Goal: Information Seeking & Learning: Find specific fact

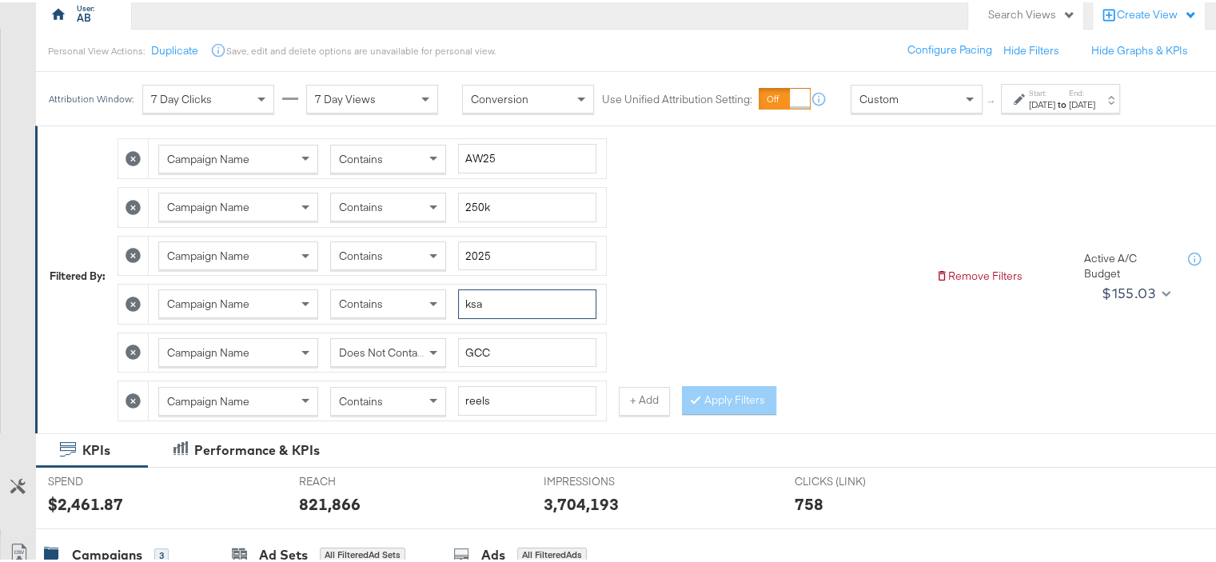
click at [476, 301] on input "ksa" at bounding box center [527, 302] width 138 height 30
type input "kwt"
click at [475, 397] on input "reels" at bounding box center [527, 399] width 138 height 30
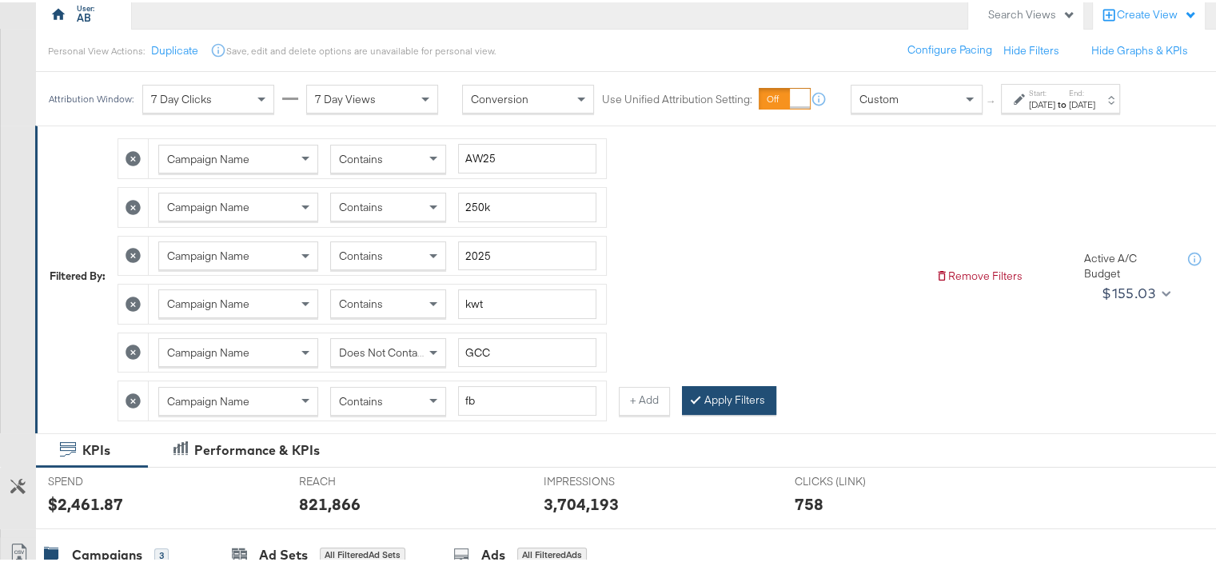
click at [728, 400] on button "Apply Filters" at bounding box center [729, 398] width 94 height 29
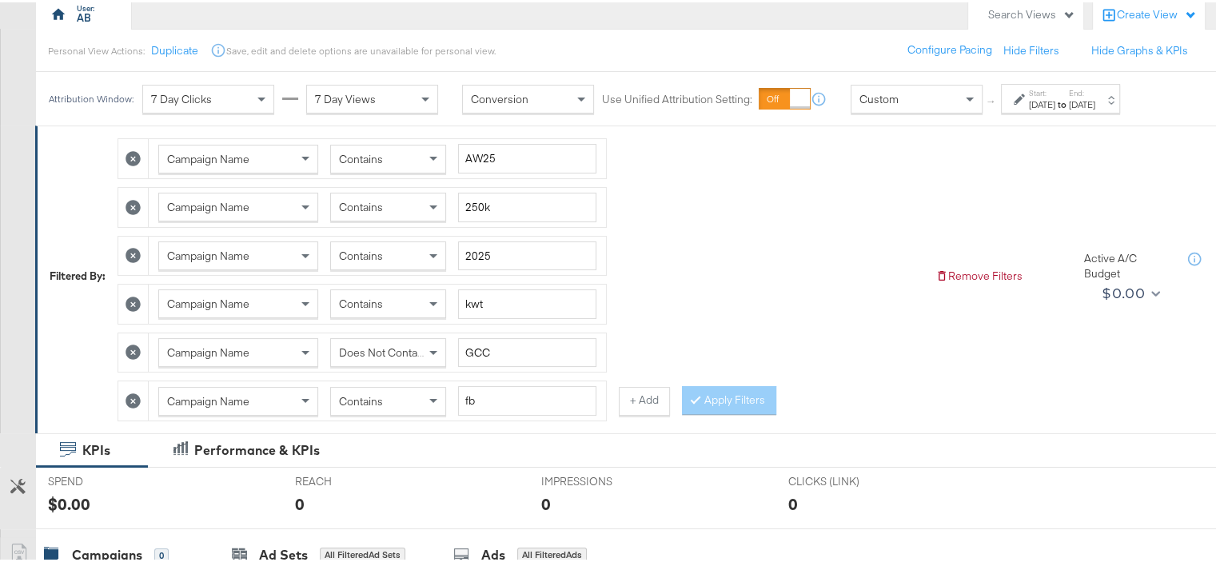
click at [410, 345] on span "Does Not Contain" at bounding box center [382, 350] width 87 height 14
click at [743, 396] on button "Apply Filters" at bounding box center [729, 398] width 94 height 29
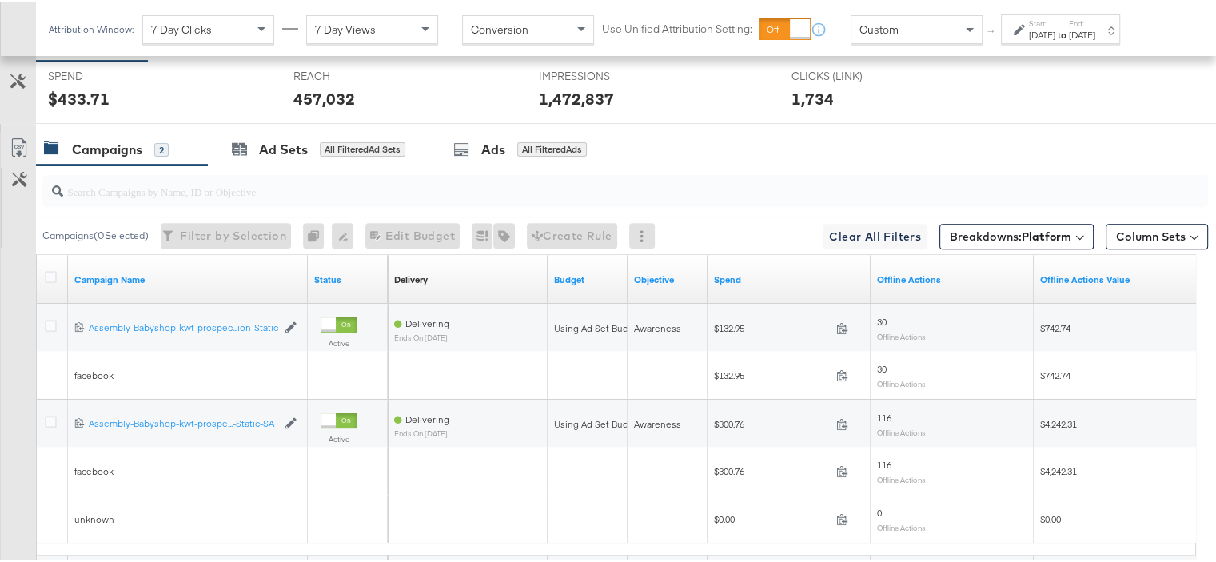
scroll to position [696, 0]
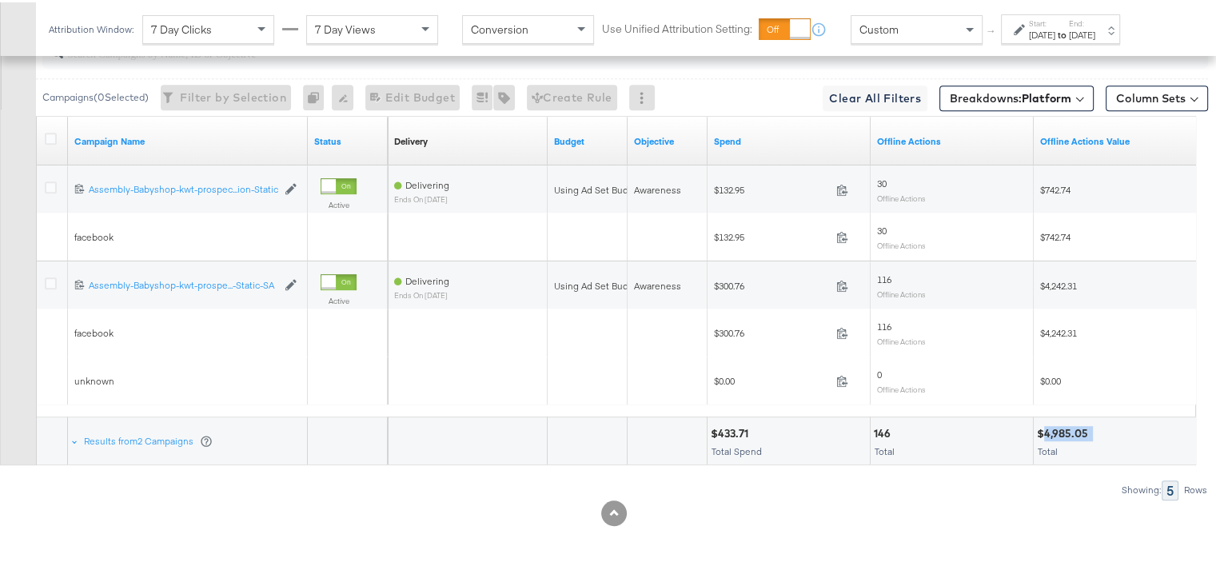
drag, startPoint x: 1095, startPoint y: 428, endPoint x: 1046, endPoint y: 432, distance: 49.7
click at [1046, 432] on div "$4,985.05" at bounding box center [1115, 431] width 156 height 15
copy div "4,985.05"
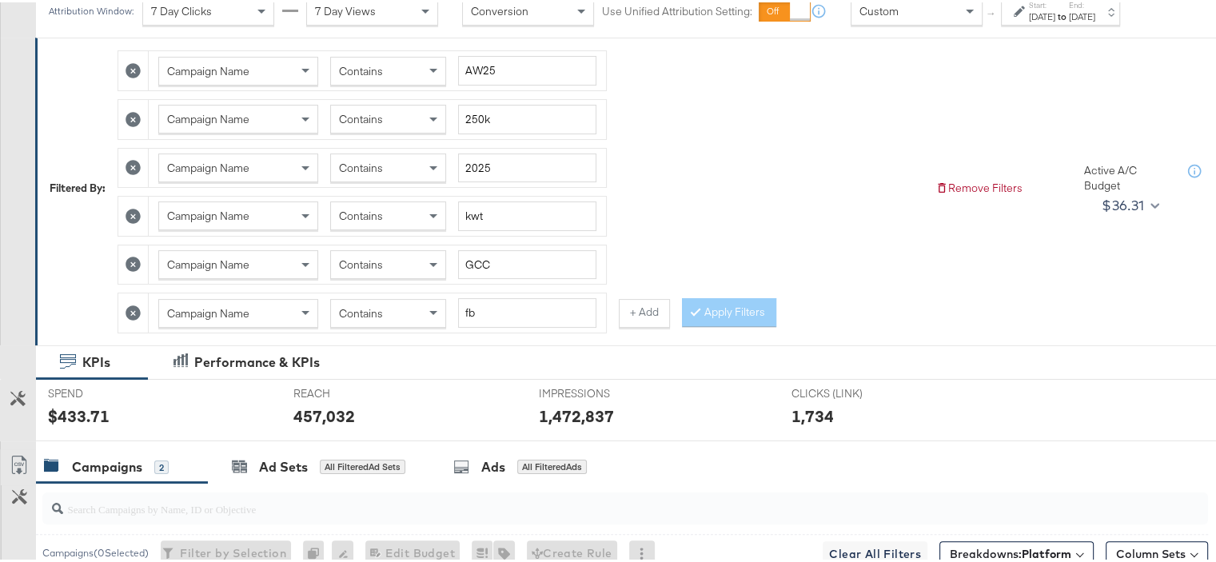
scroll to position [80, 0]
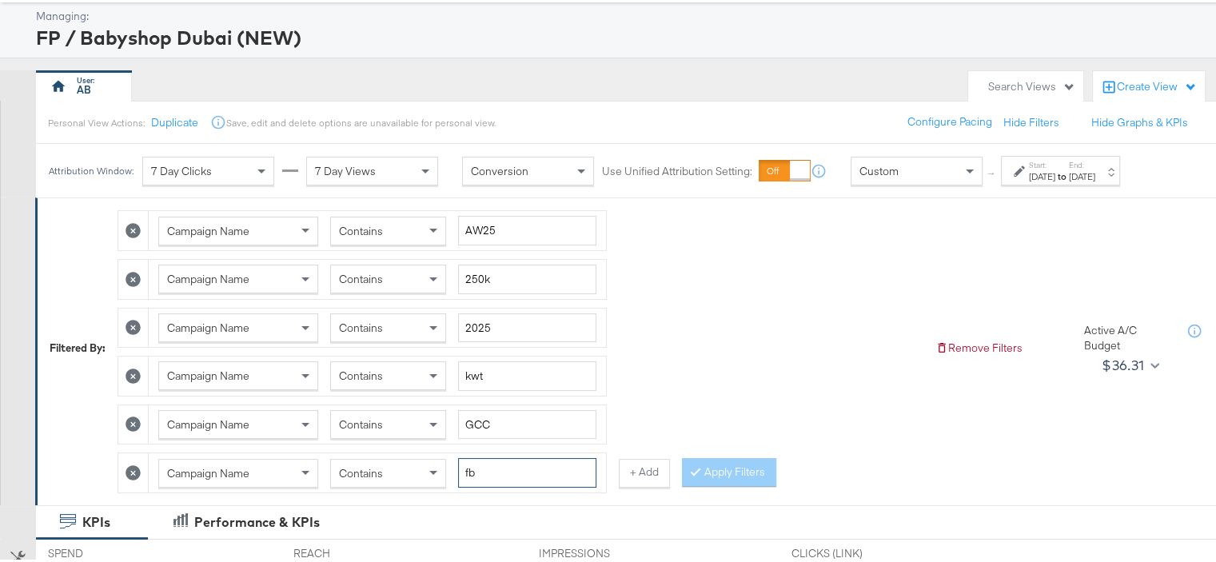
click at [476, 466] on input "fb" at bounding box center [527, 471] width 138 height 30
type input "ig"
click at [747, 472] on button "Apply Filters" at bounding box center [729, 470] width 94 height 29
click at [628, 475] on button "+ Add" at bounding box center [644, 470] width 51 height 29
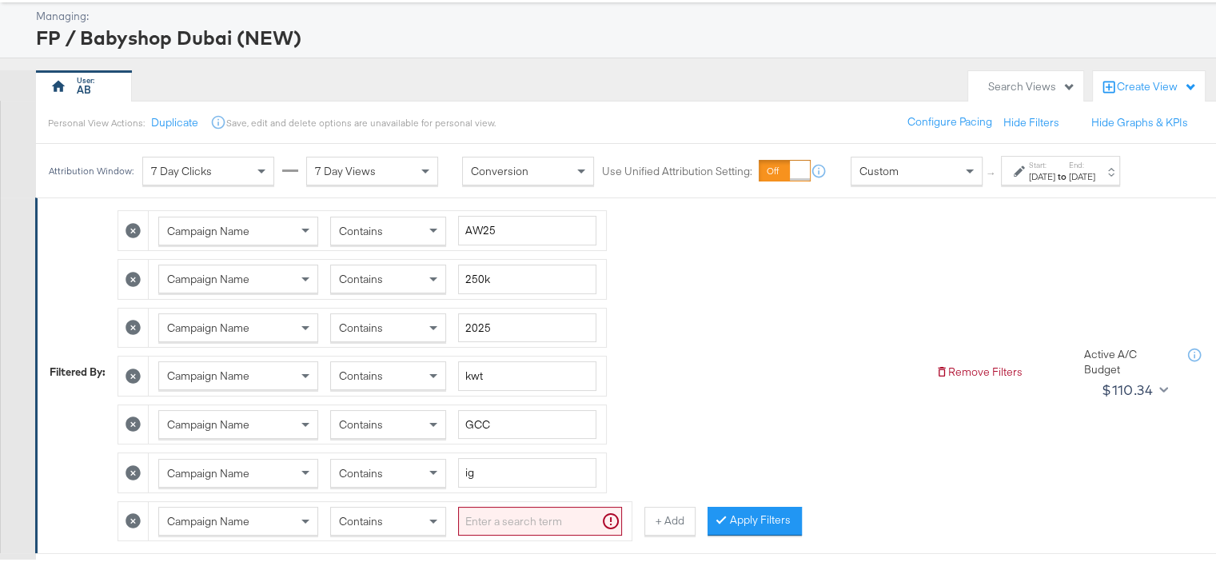
click at [477, 511] on input "search" at bounding box center [540, 519] width 164 height 30
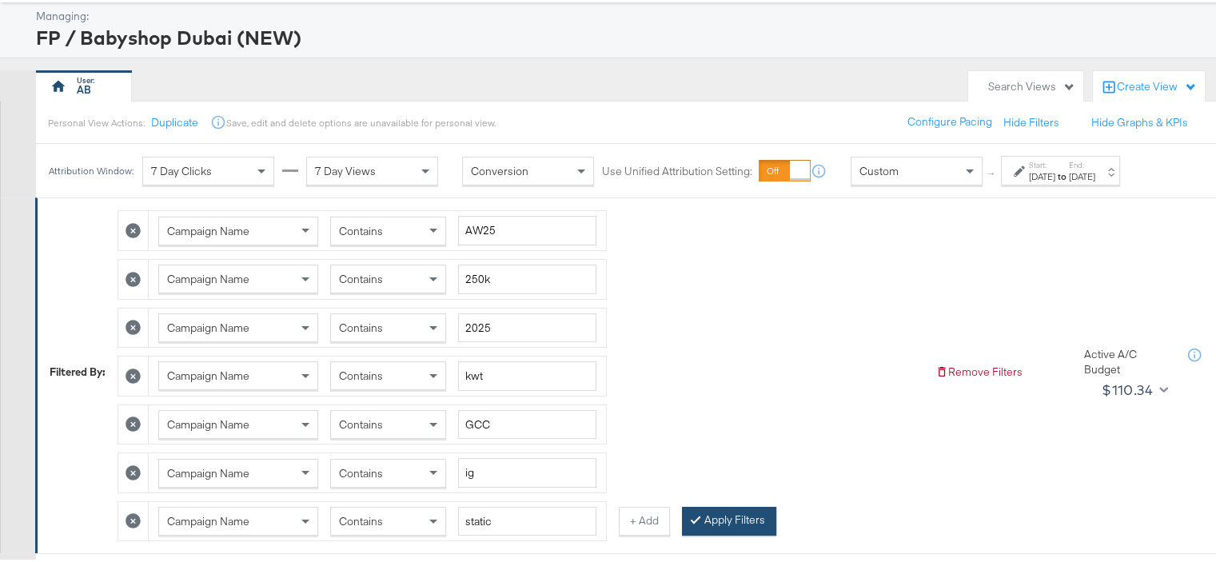
click at [723, 507] on button "Apply Filters" at bounding box center [729, 518] width 94 height 29
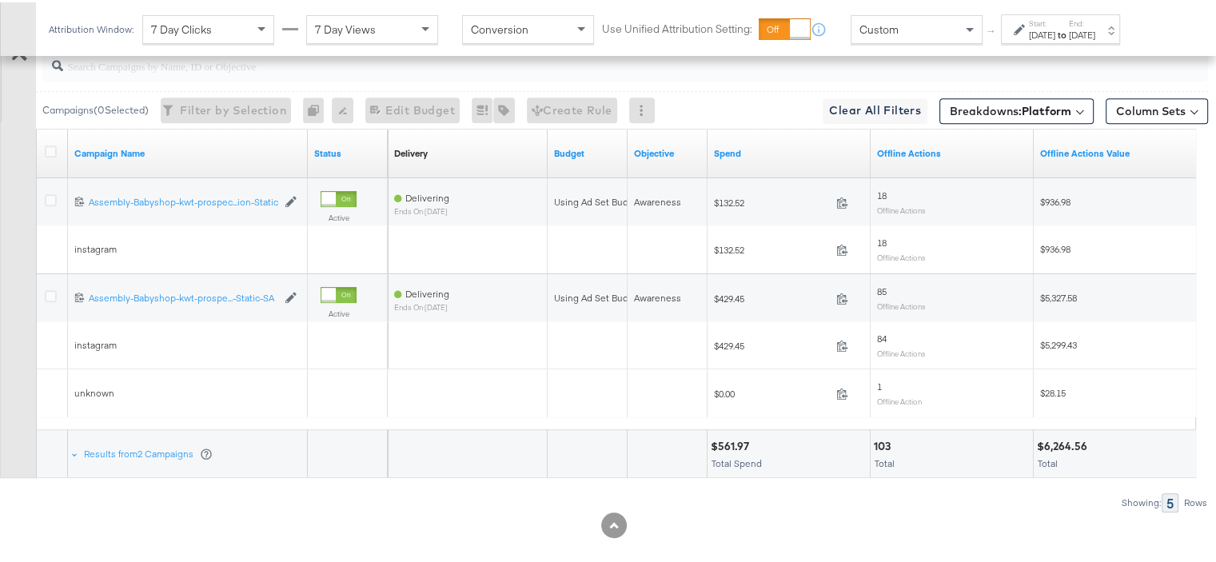
scroll to position [743, 0]
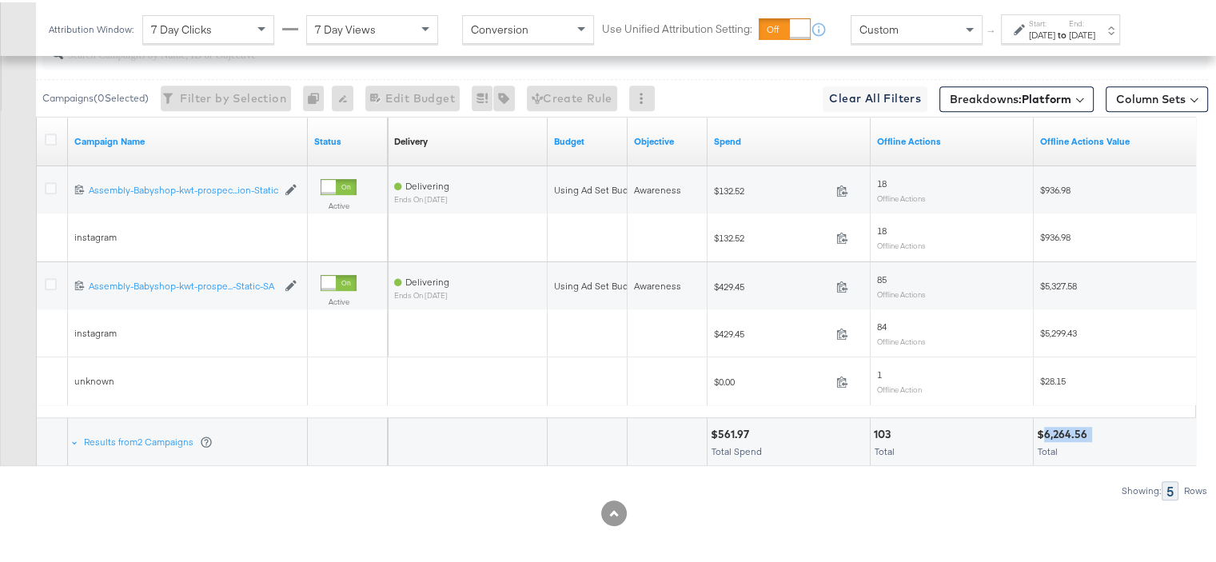
drag, startPoint x: 1092, startPoint y: 425, endPoint x: 1043, endPoint y: 429, distance: 48.9
click at [1043, 429] on div "$6,264.56" at bounding box center [1115, 432] width 156 height 15
copy div "6,264.56"
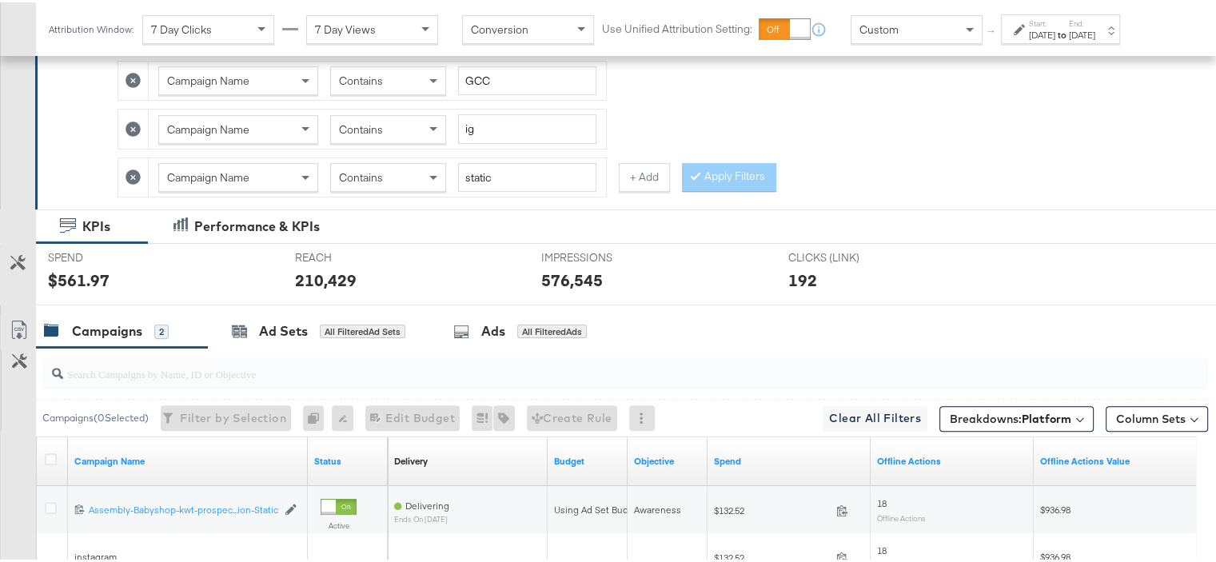
scroll to position [104, 0]
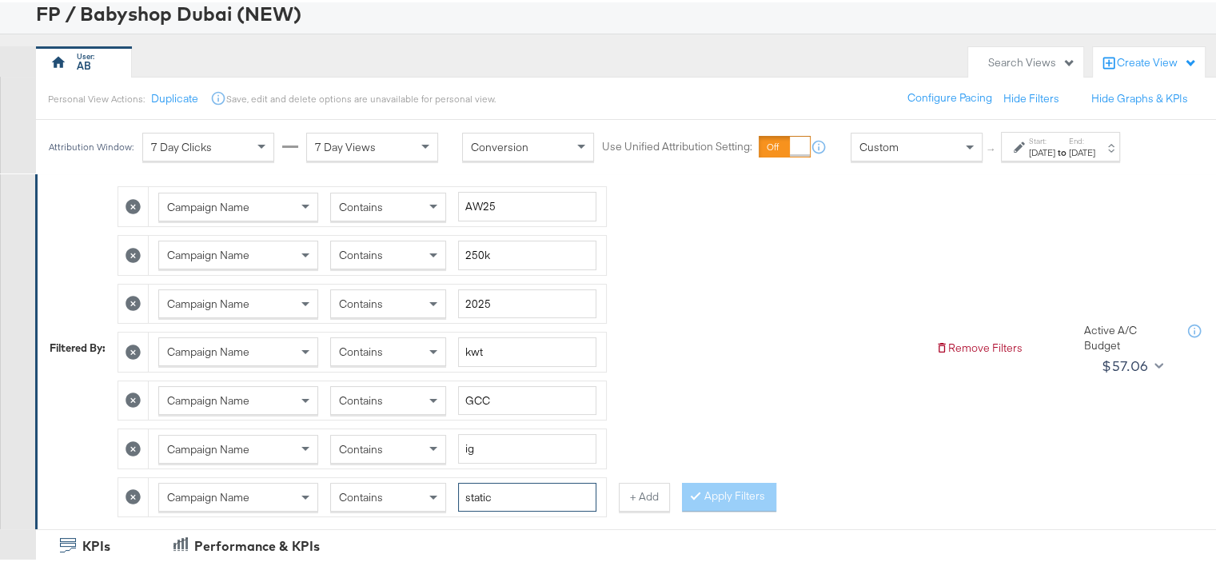
click at [479, 482] on input "static" at bounding box center [527, 495] width 138 height 30
type input "reels"
click at [749, 491] on button "Apply Filters" at bounding box center [729, 494] width 94 height 29
click at [469, 348] on input "kwt" at bounding box center [527, 350] width 138 height 30
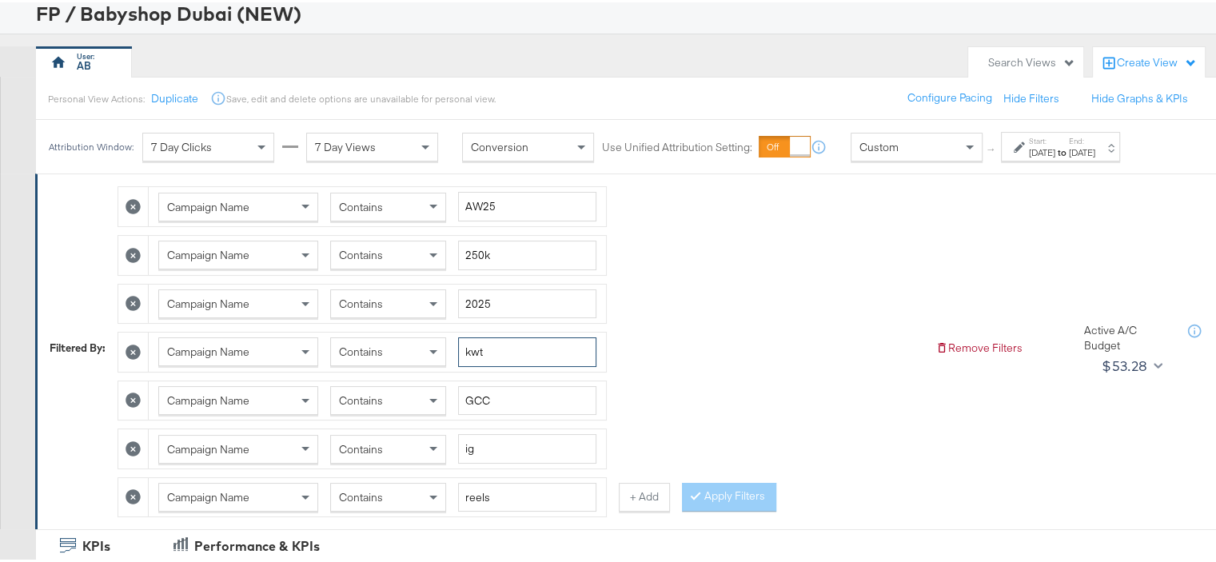
click at [469, 348] on input "kwt" at bounding box center [527, 350] width 138 height 30
type input "qat"
click at [478, 492] on input "reels" at bounding box center [527, 495] width 138 height 30
type input "static"
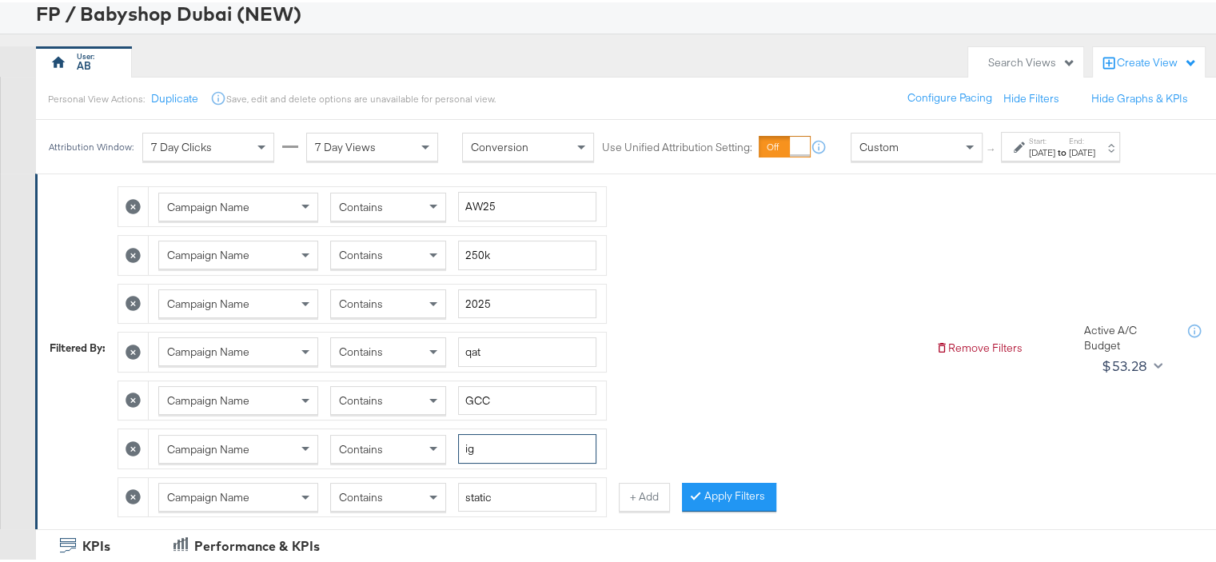
click at [464, 447] on input "ig" at bounding box center [527, 447] width 138 height 30
click at [726, 486] on button "Apply Filters" at bounding box center [729, 494] width 94 height 29
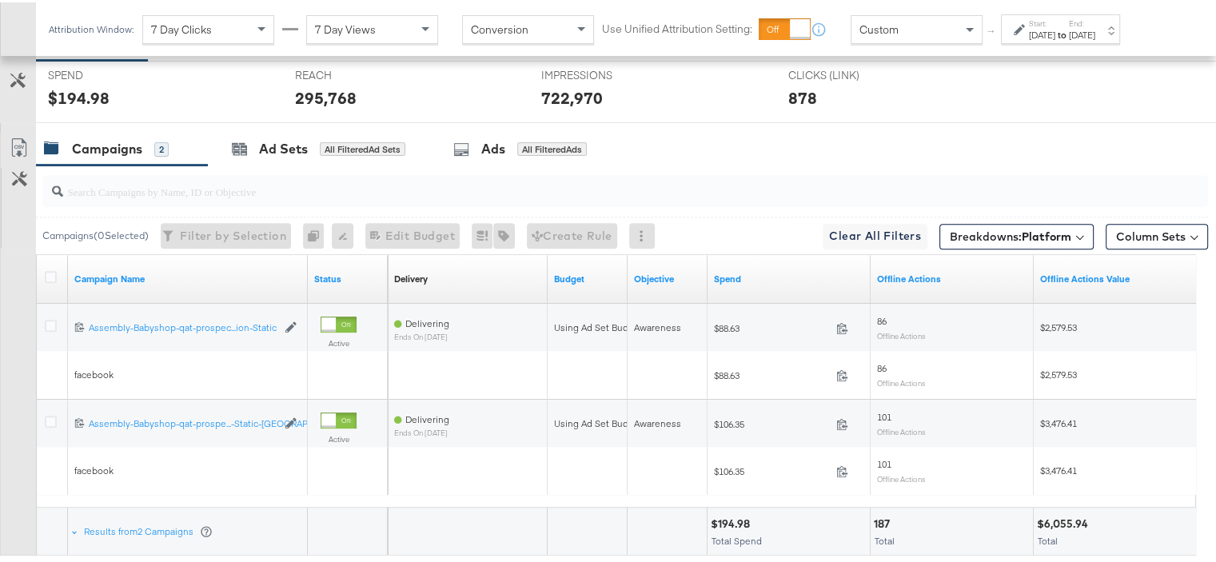
scroll to position [696, 0]
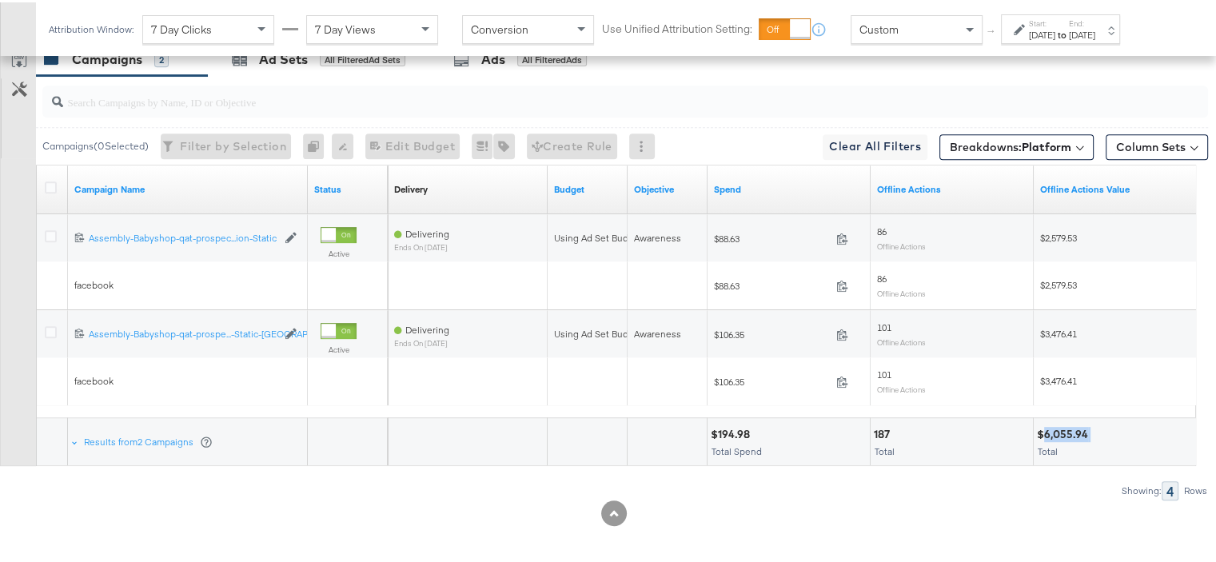
drag, startPoint x: 1087, startPoint y: 425, endPoint x: 1045, endPoint y: 431, distance: 42.7
click at [1045, 431] on div "$6,055.94" at bounding box center [1065, 432] width 56 height 15
copy div "6,055.94"
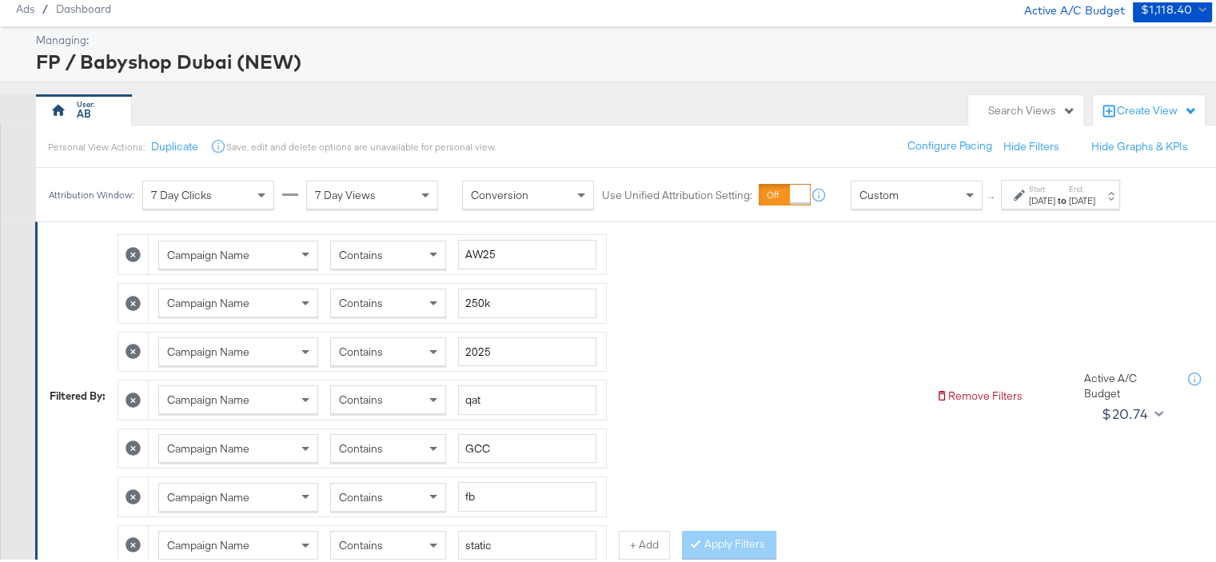
scroll to position [296, 0]
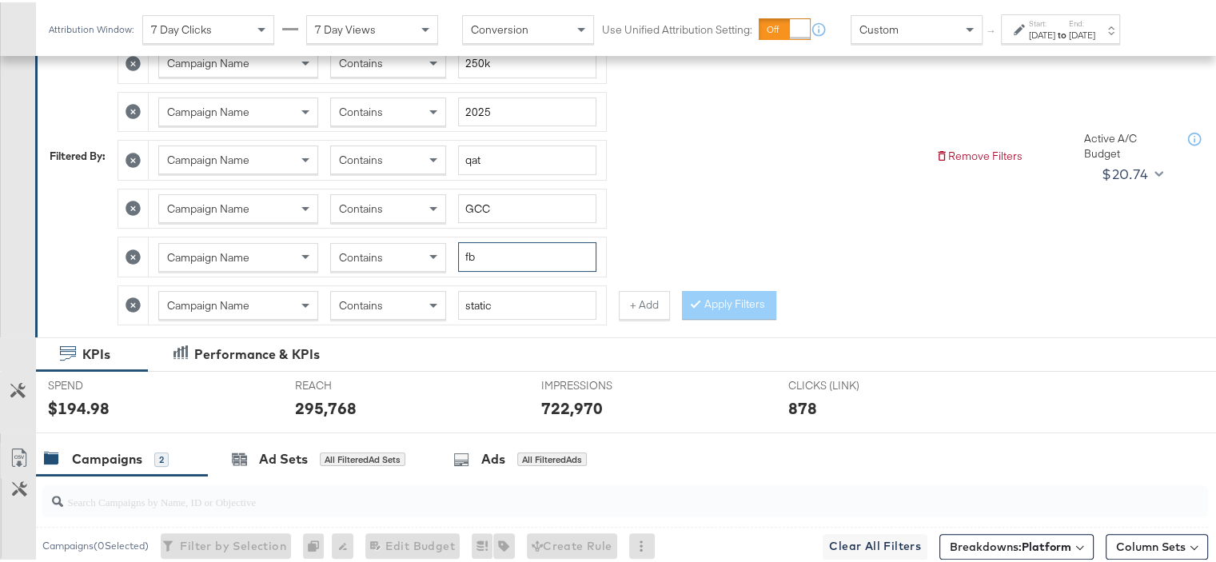
click at [482, 253] on input "fb" at bounding box center [527, 255] width 138 height 30
type input "ig"
click at [720, 301] on button "Apply Filters" at bounding box center [729, 303] width 94 height 29
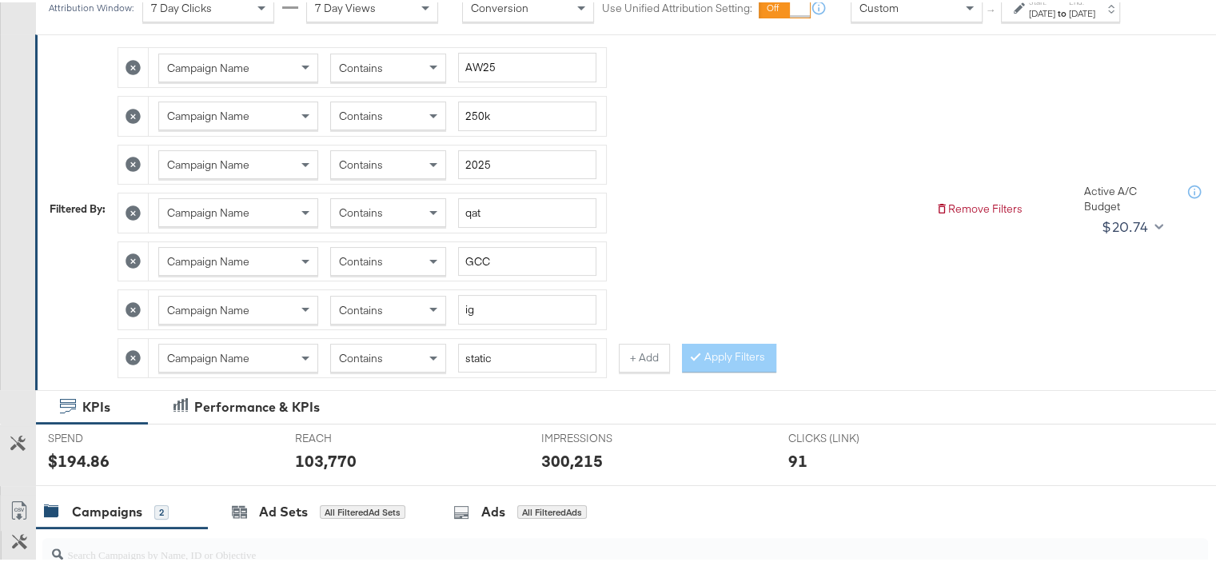
scroll to position [216, 0]
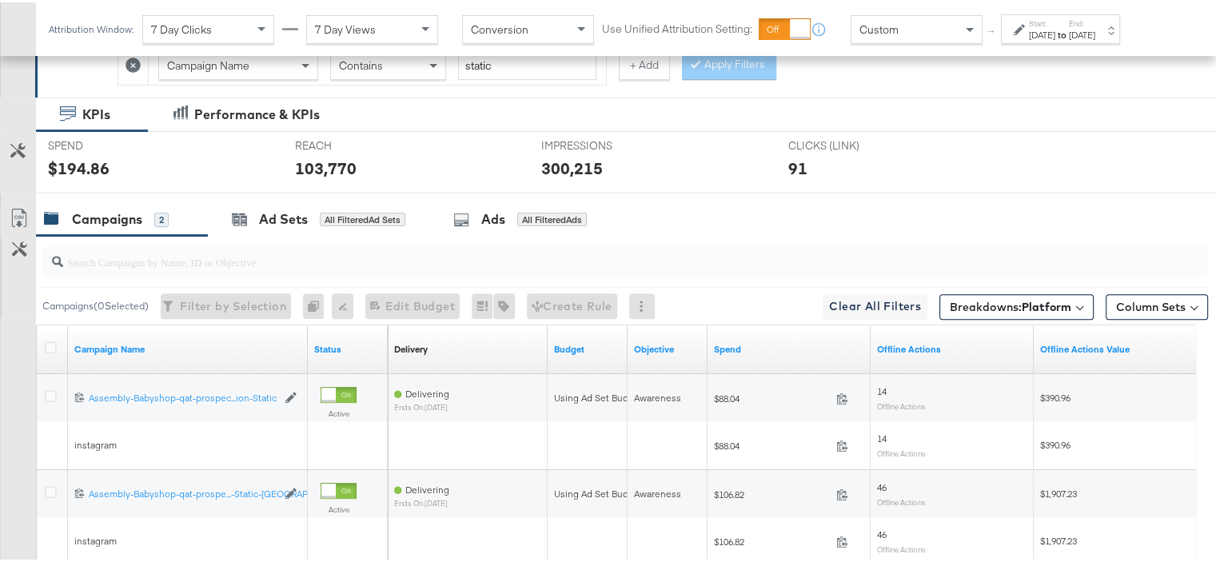
click at [943, 323] on div "120233862159340484 Assembly-Babyshop-qat-prospecting-offline-reach-based-IG-sta…" at bounding box center [617, 323] width 1160 height 0
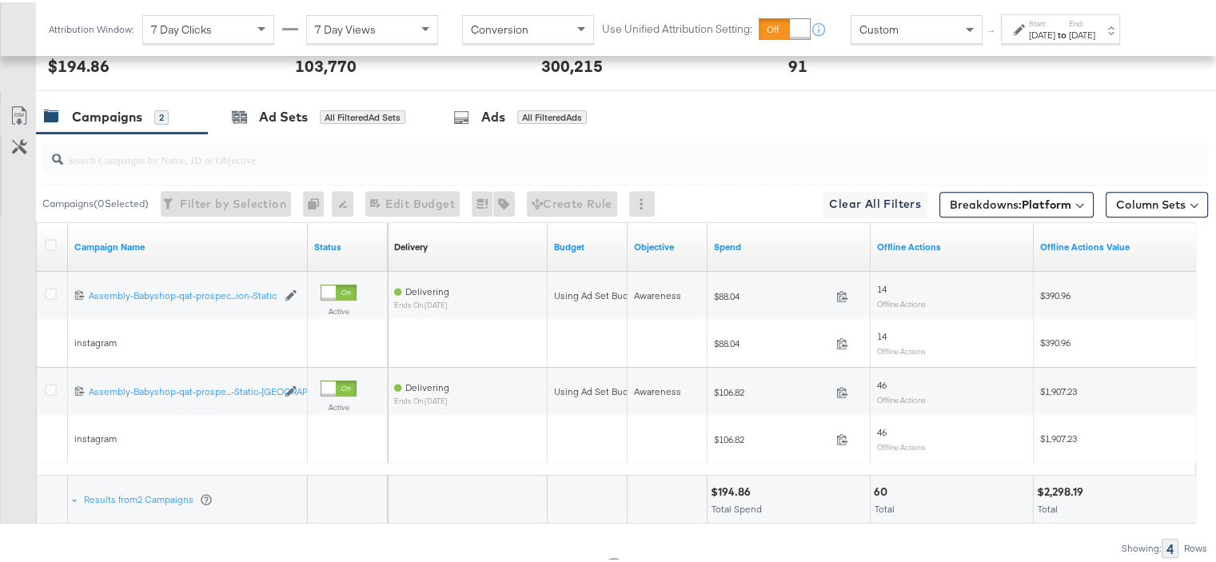
scroll to position [696, 0]
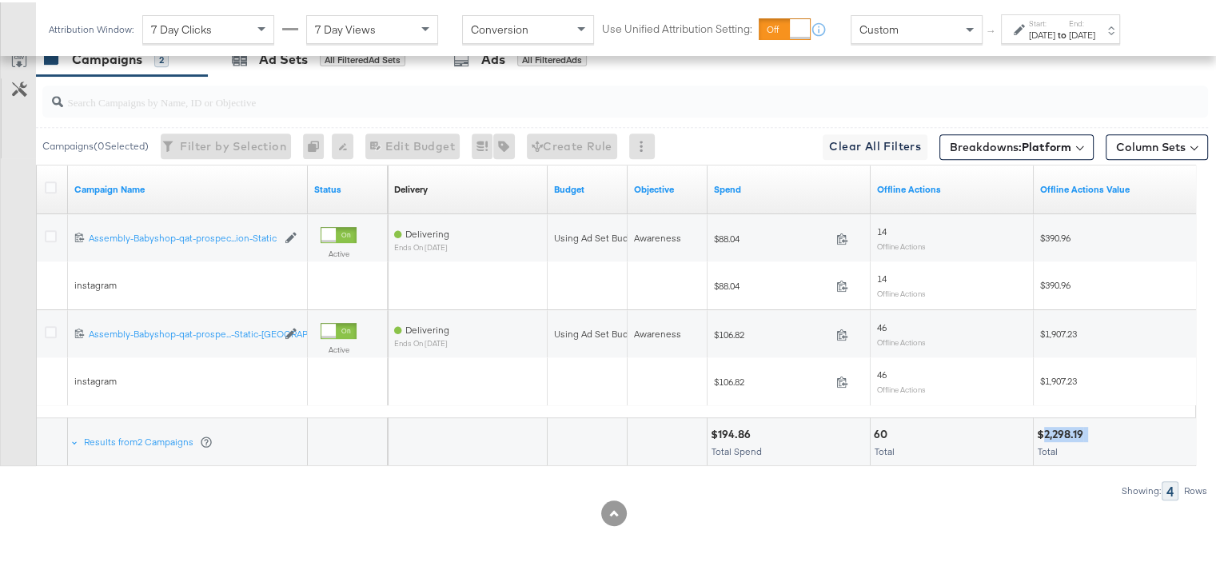
drag, startPoint x: 1089, startPoint y: 428, endPoint x: 1043, endPoint y: 430, distance: 45.6
click at [1043, 430] on div "$2,298.19" at bounding box center [1115, 432] width 156 height 15
copy div "2,298.19"
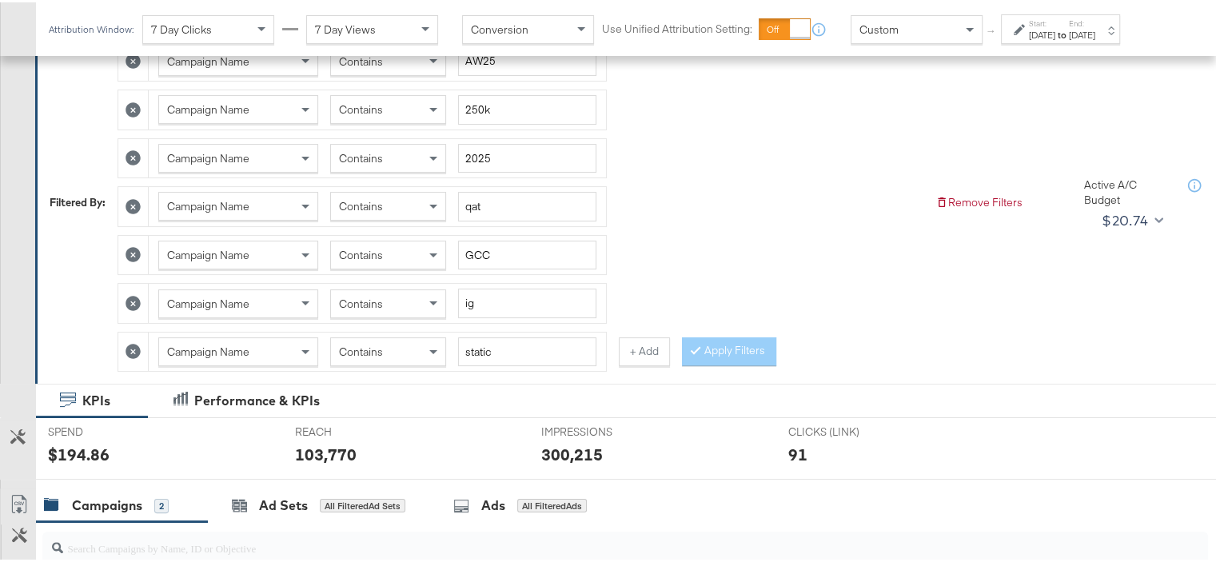
scroll to position [136, 0]
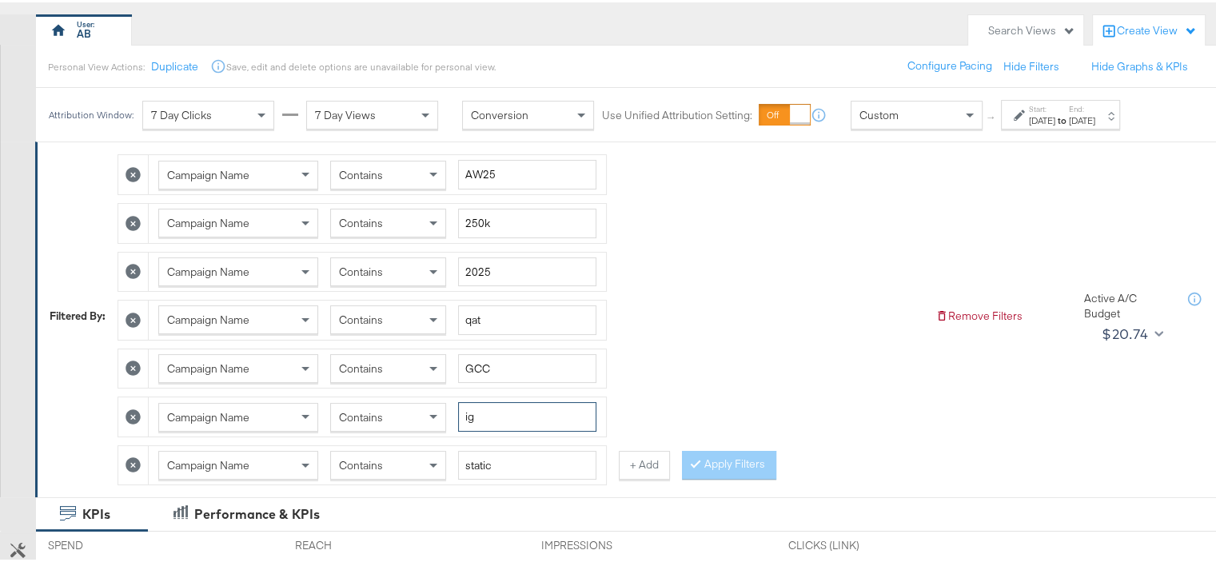
click at [480, 415] on input "ig" at bounding box center [527, 415] width 138 height 30
click at [484, 462] on input "static" at bounding box center [527, 463] width 138 height 30
type input "reels"
click at [720, 461] on button "Apply Filters" at bounding box center [729, 462] width 94 height 29
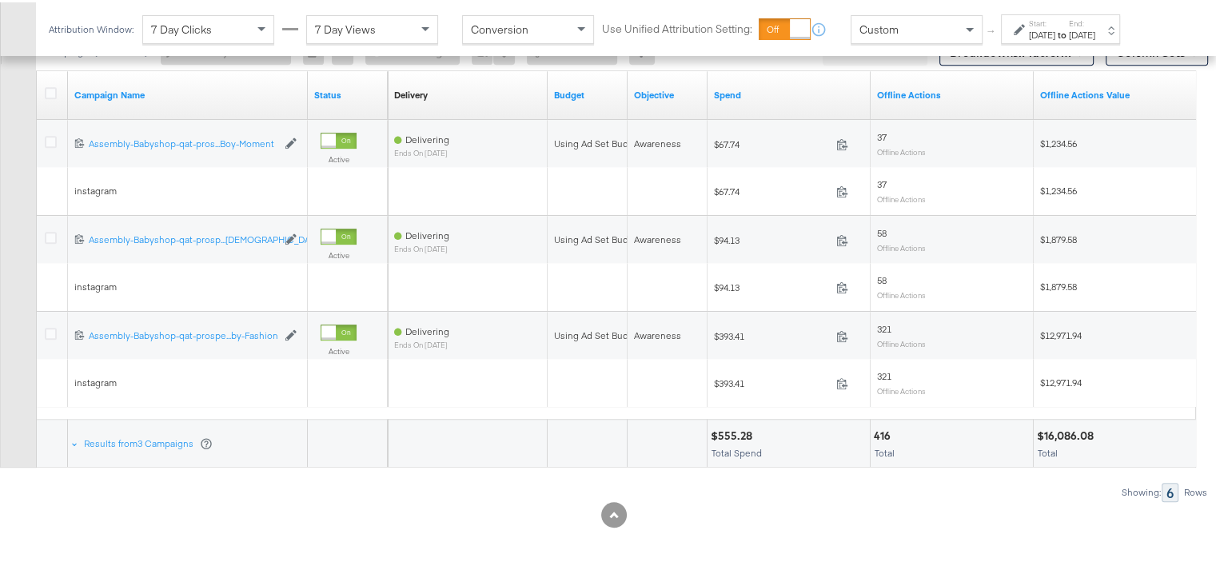
scroll to position [791, 0]
drag, startPoint x: 1098, startPoint y: 427, endPoint x: 1046, endPoint y: 433, distance: 52.4
click at [1046, 433] on div "$16,086.08 Total" at bounding box center [1115, 440] width 162 height 48
copy div "16,086.08"
click at [1091, 425] on div "$16,086.08" at bounding box center [1068, 432] width 62 height 15
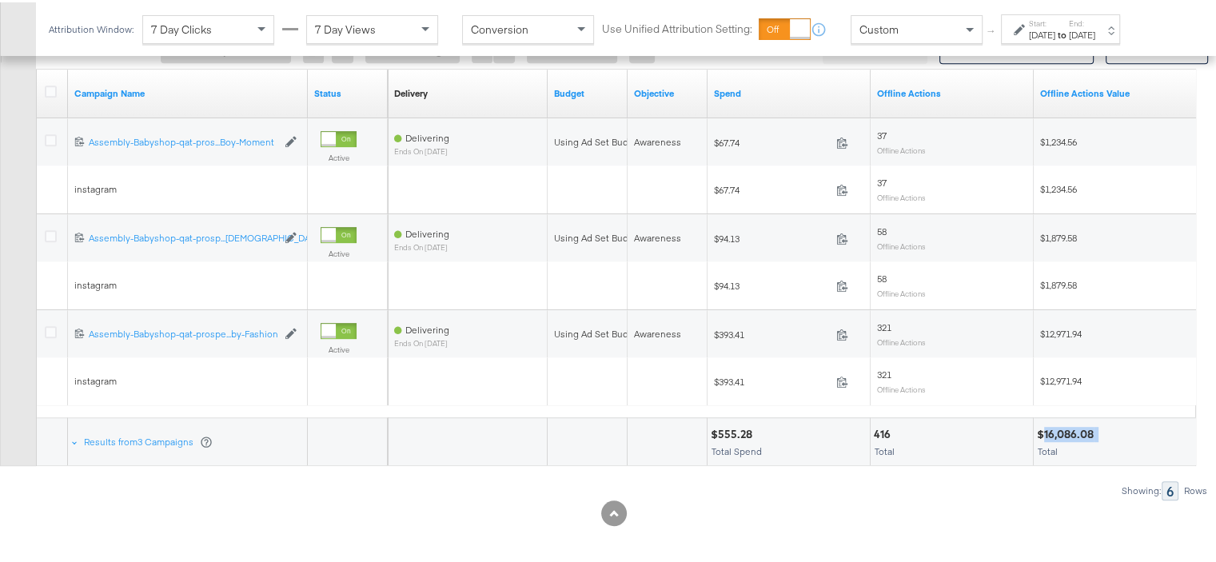
drag, startPoint x: 1098, startPoint y: 423, endPoint x: 1043, endPoint y: 425, distance: 54.4
click at [1043, 425] on div "$16,086.08" at bounding box center [1068, 432] width 62 height 15
copy div "16,086.08"
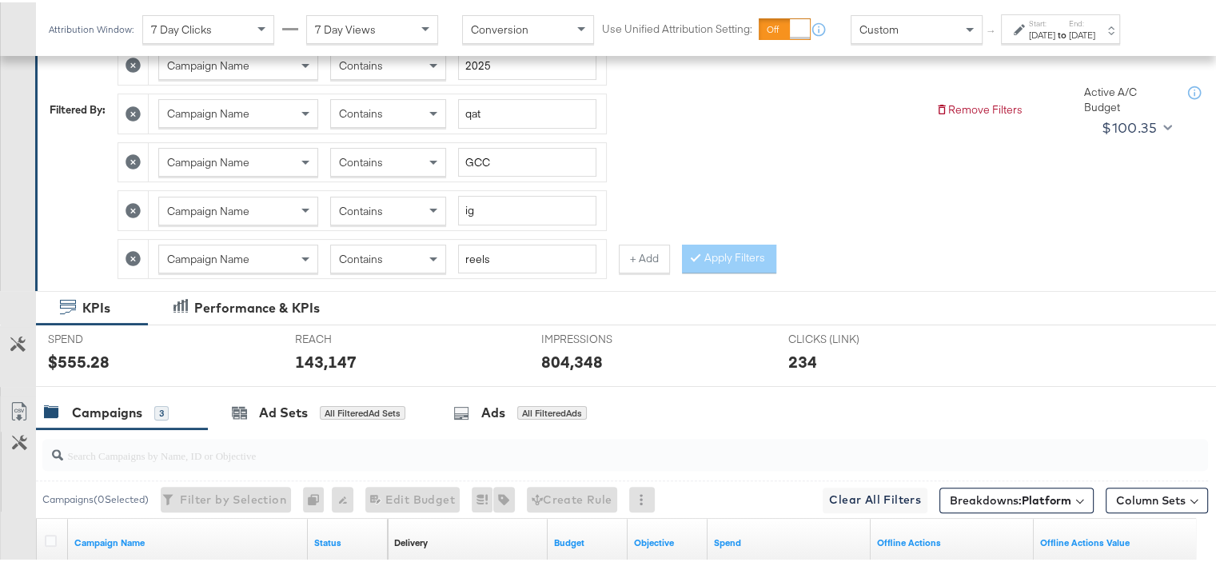
scroll to position [232, 0]
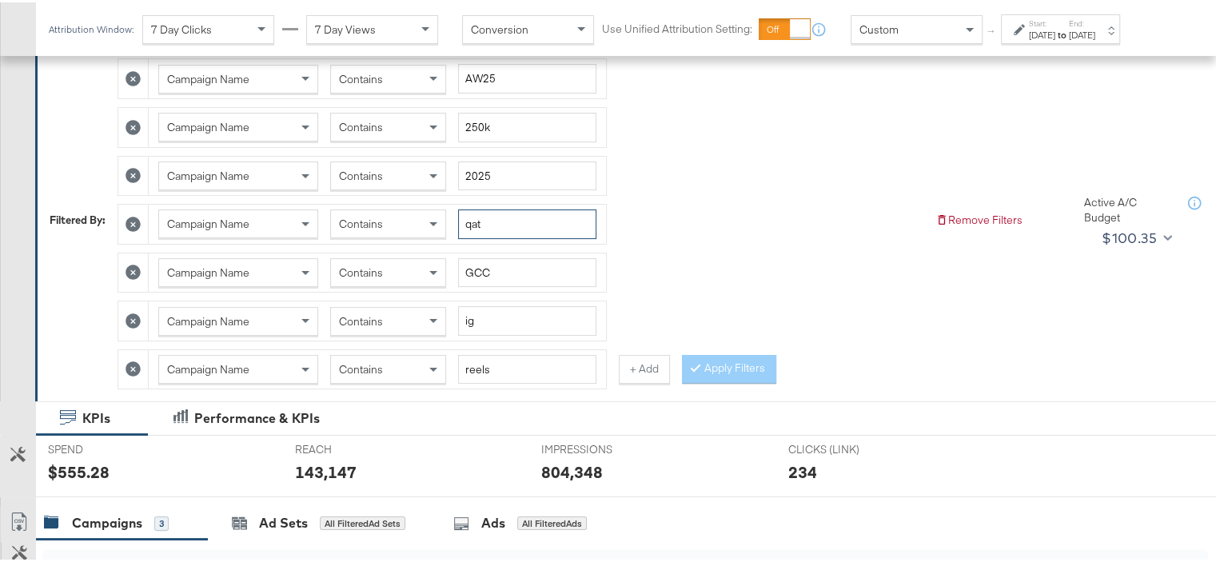
click at [472, 226] on input "qat" at bounding box center [527, 222] width 138 height 30
type input "-om-"
click at [531, 313] on input "ig" at bounding box center [527, 319] width 138 height 30
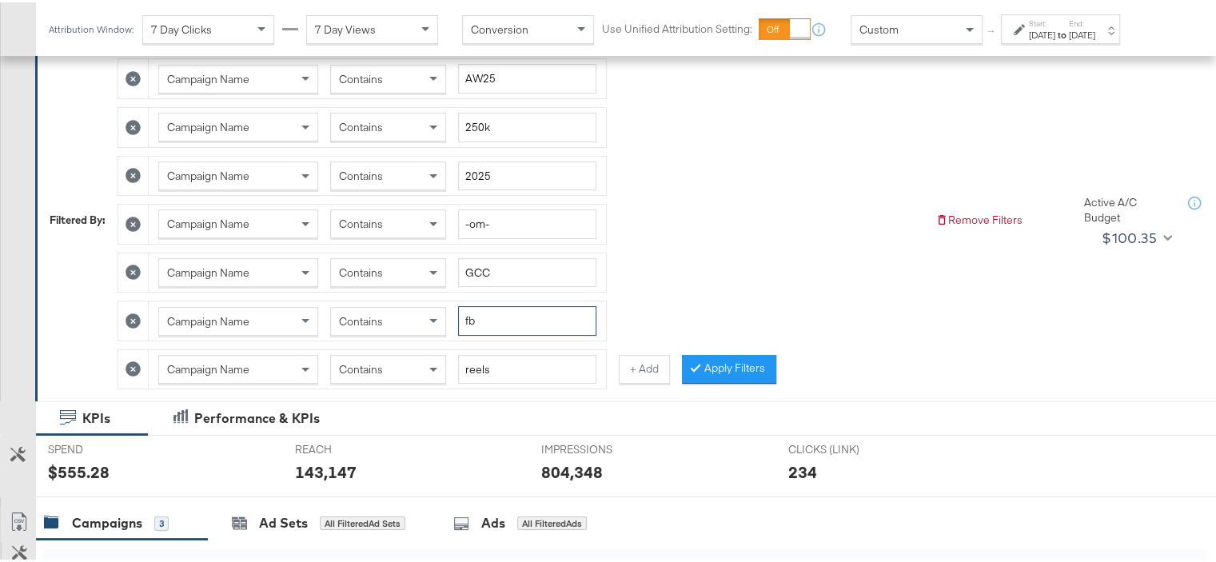
type input "fb"
click at [486, 356] on input "reels" at bounding box center [527, 368] width 138 height 30
type input "static"
click at [729, 361] on button "Apply Filters" at bounding box center [729, 367] width 94 height 29
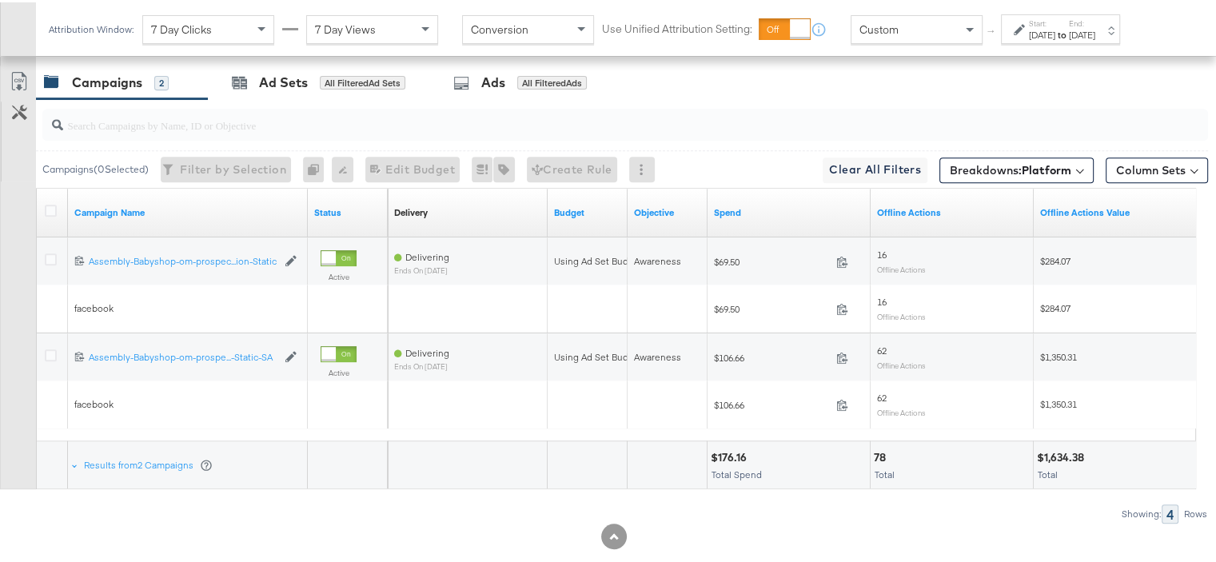
scroll to position [696, 0]
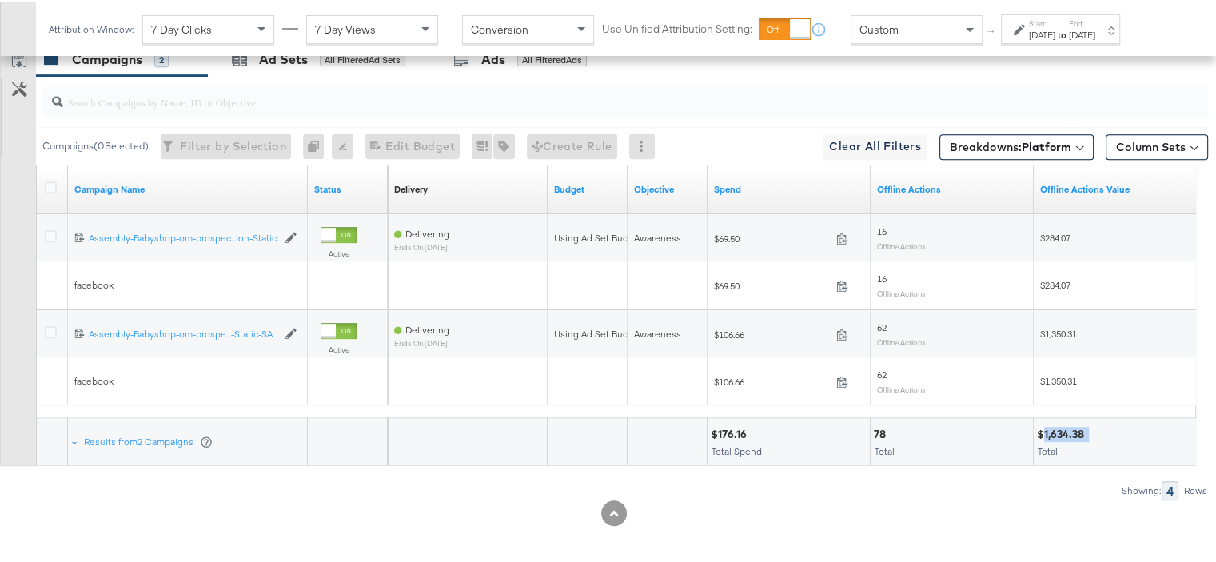
drag, startPoint x: 1093, startPoint y: 428, endPoint x: 1045, endPoint y: 430, distance: 48.0
click at [1045, 430] on div "$1,634.38" at bounding box center [1115, 432] width 156 height 15
copy div "1,634.38"
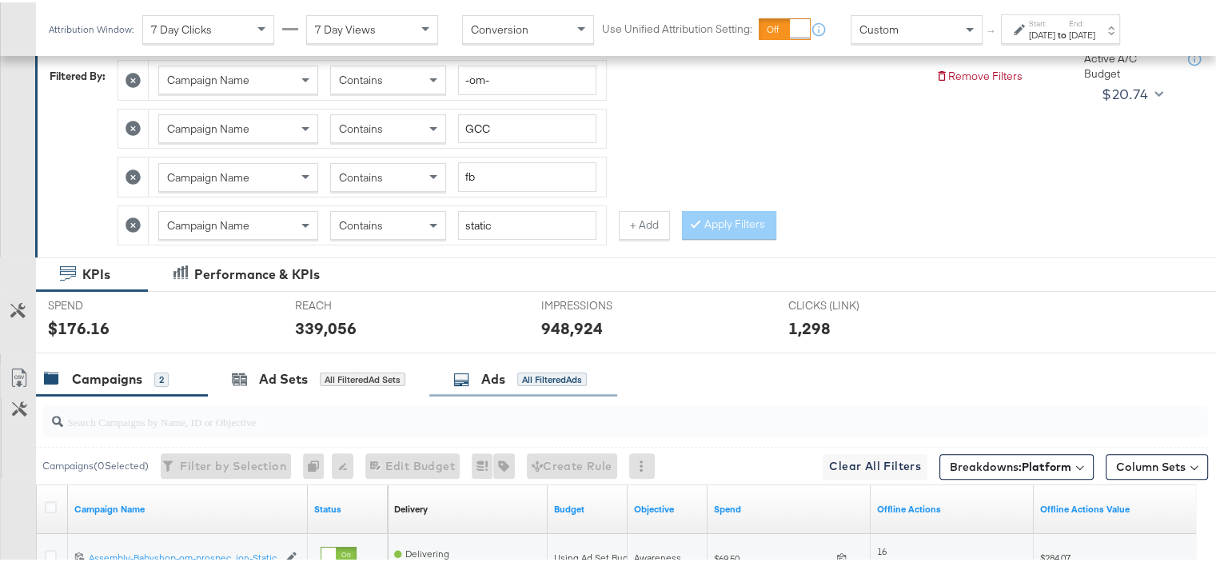
scroll to position [136, 0]
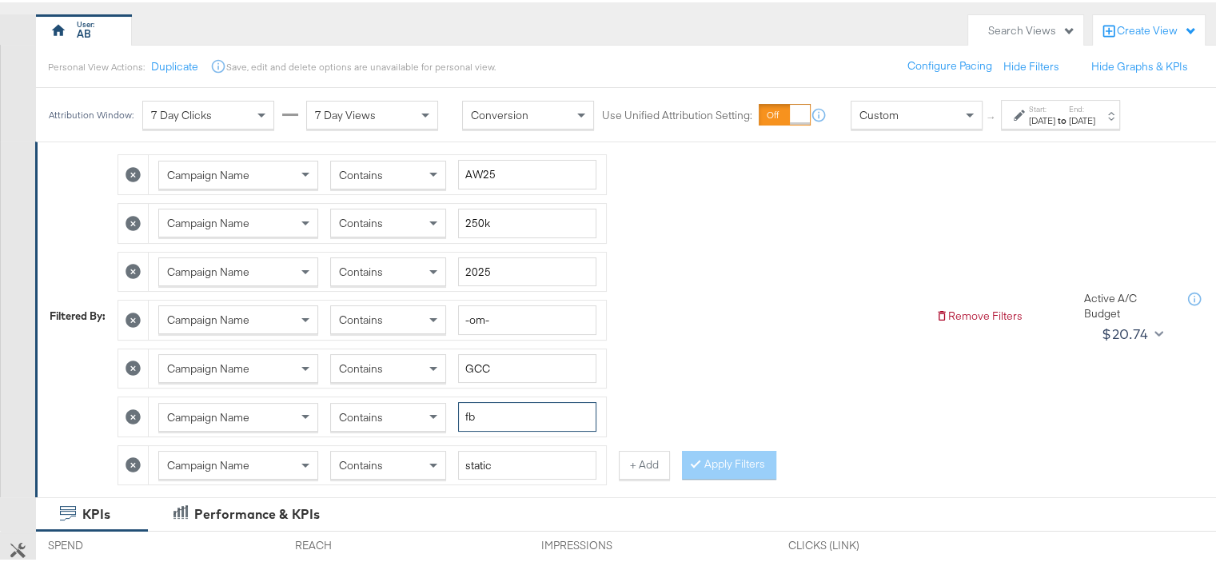
click at [468, 414] on input "fb" at bounding box center [527, 415] width 138 height 30
type input "ig"
click at [755, 453] on button "Apply Filters" at bounding box center [729, 462] width 94 height 29
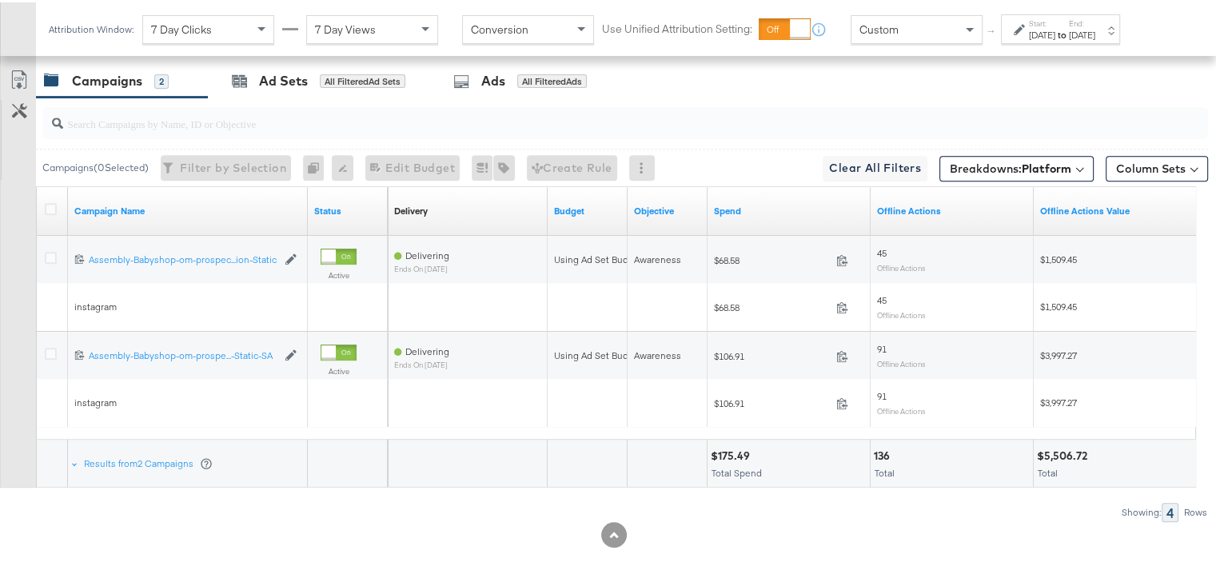
scroll to position [696, 0]
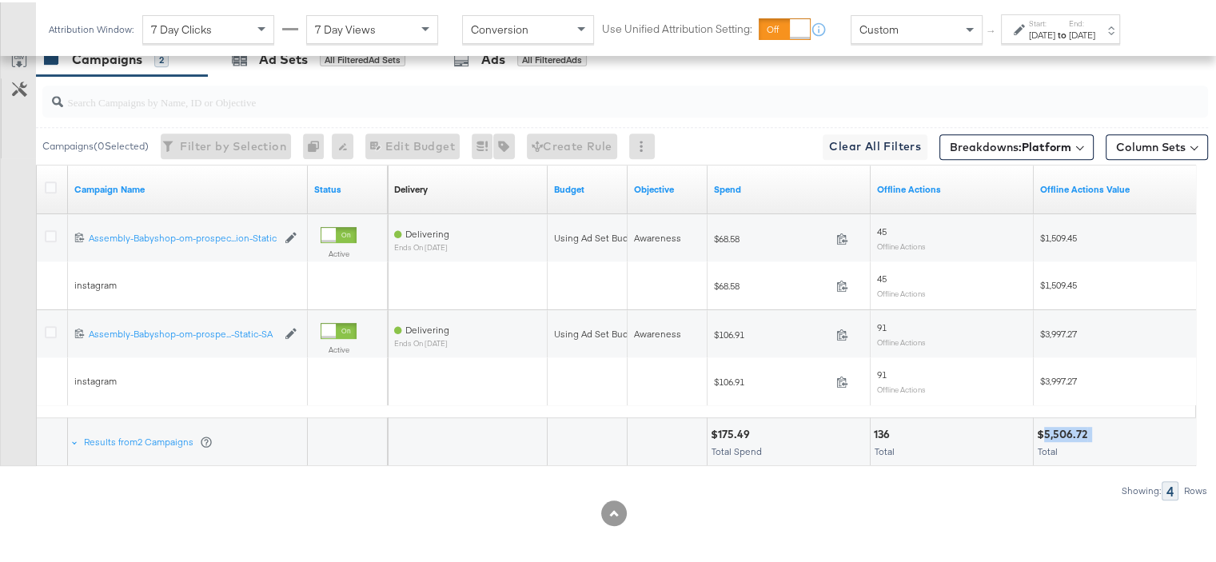
drag, startPoint x: 1085, startPoint y: 425, endPoint x: 1045, endPoint y: 425, distance: 40.0
click at [1045, 425] on div "$5,506.72" at bounding box center [1115, 432] width 156 height 15
copy div "5,506.72"
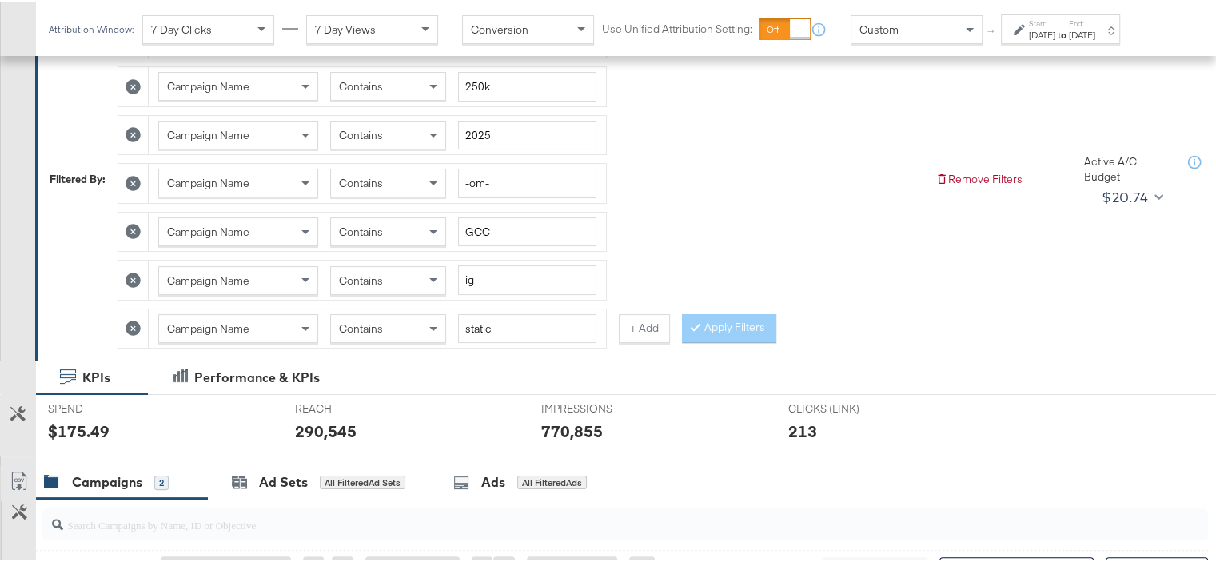
scroll to position [296, 0]
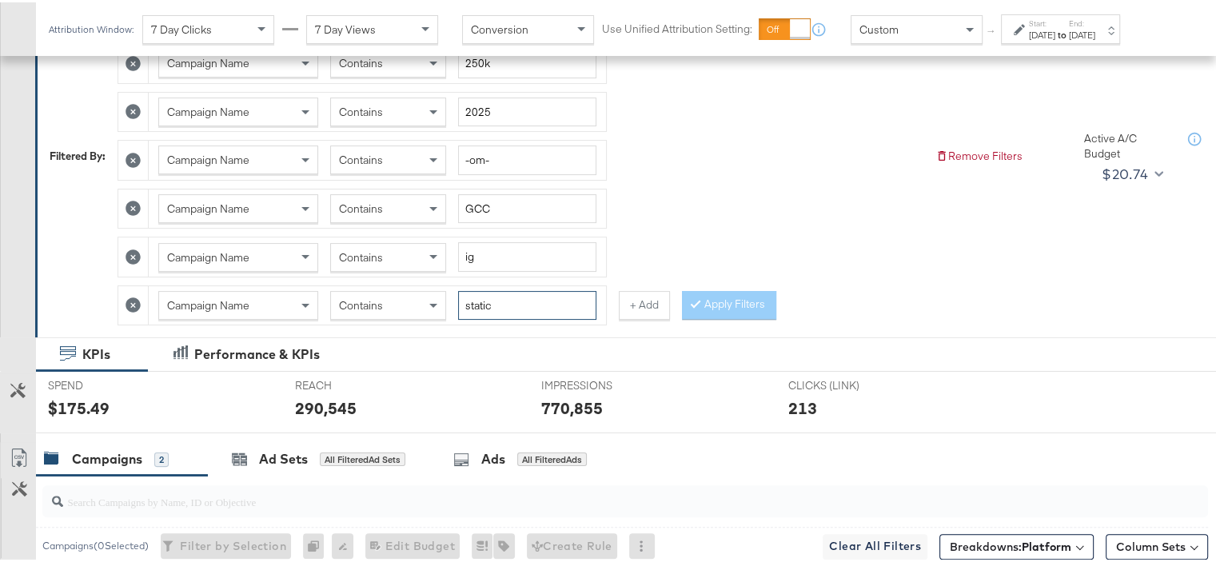
click at [477, 297] on input "static" at bounding box center [527, 304] width 138 height 30
type input "reels"
click at [712, 275] on div "Campaign Name Contains AW25 Campaign Name Contains 250k Campaign Name Contains …" at bounding box center [520, 153] width 805 height 339
click at [723, 293] on button "Apply Filters" at bounding box center [729, 303] width 94 height 29
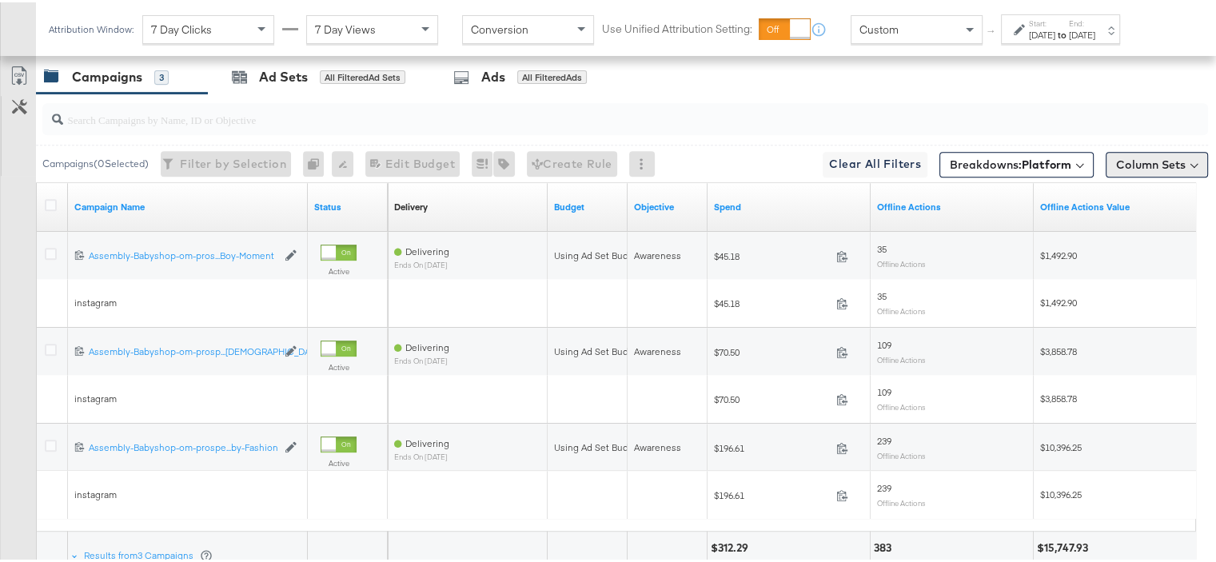
scroll to position [791, 0]
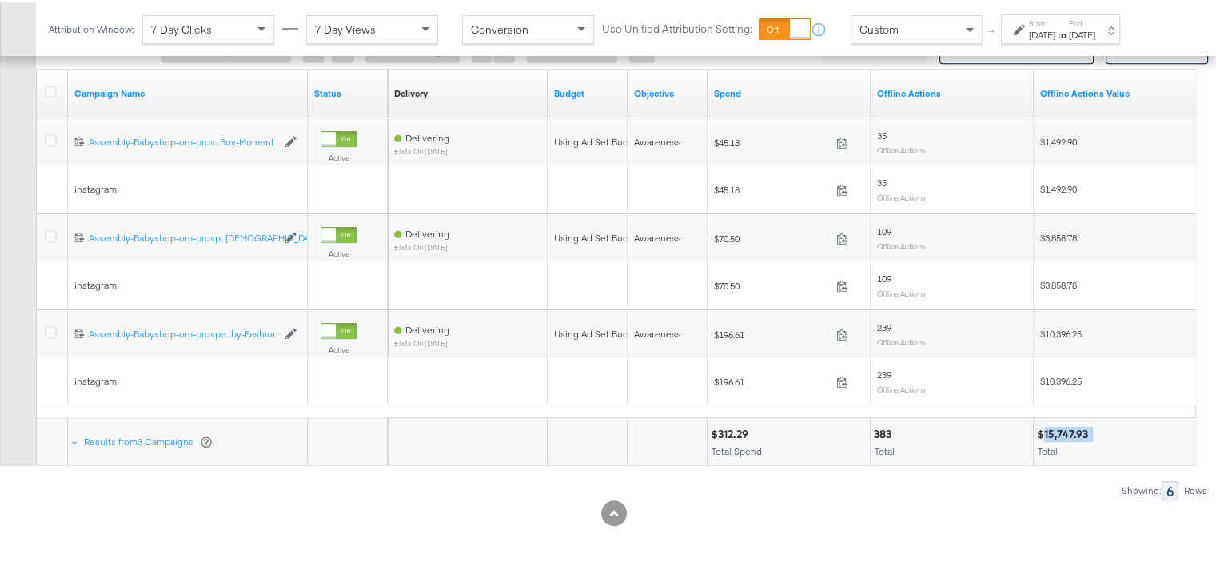
drag, startPoint x: 1094, startPoint y: 429, endPoint x: 1044, endPoint y: 429, distance: 49.6
click at [1044, 429] on div "$15,747.93" at bounding box center [1115, 432] width 156 height 15
copy div "15,747.93"
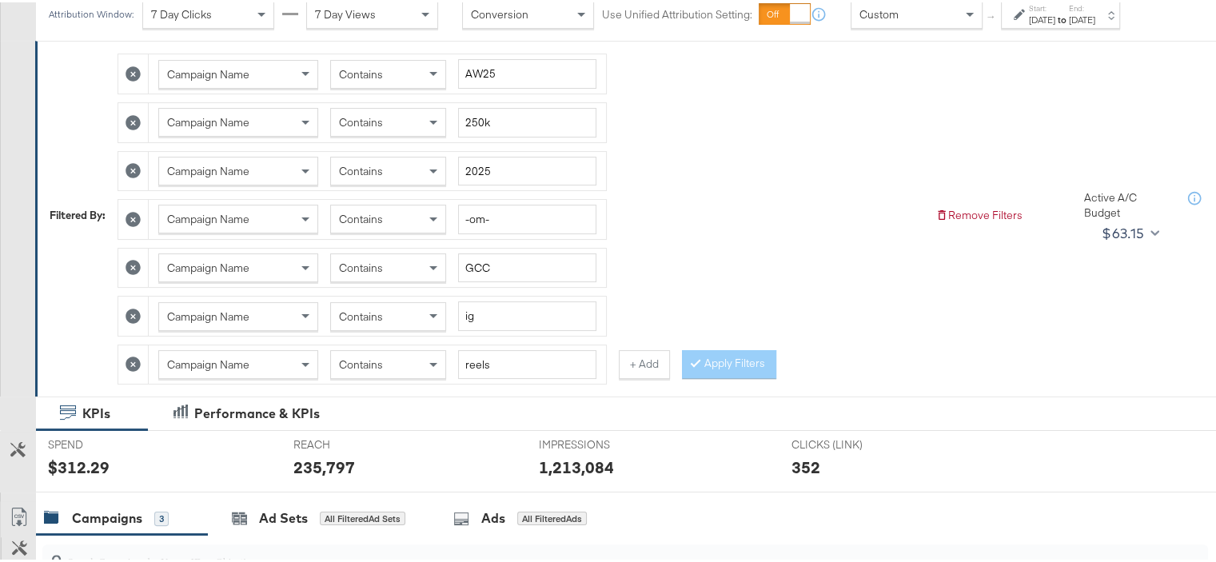
scroll to position [152, 0]
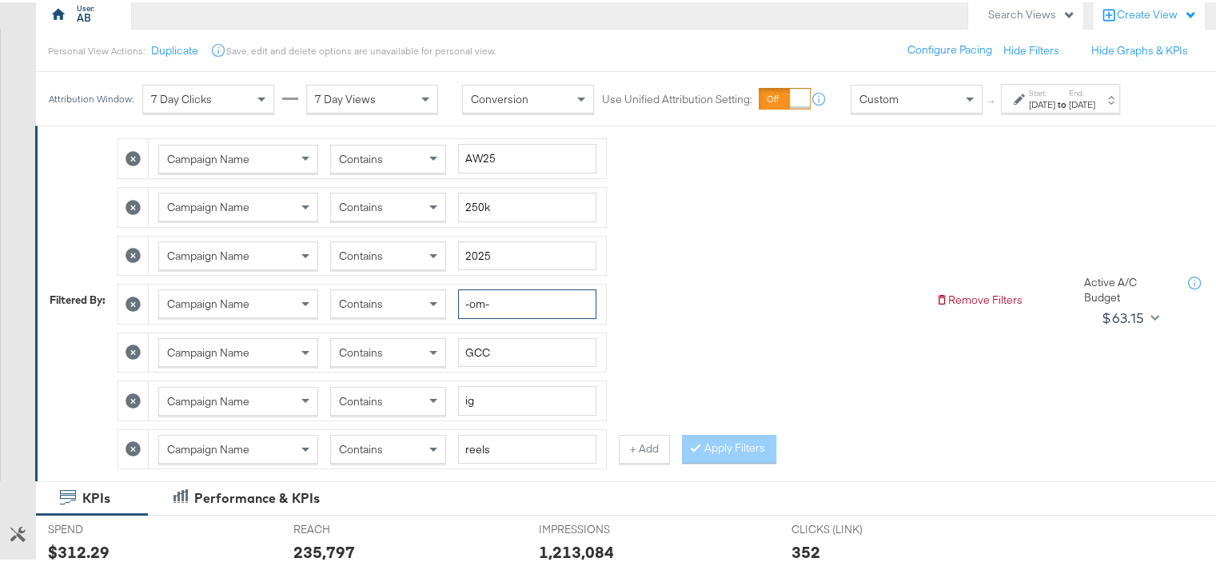
click at [473, 303] on input "-om-" at bounding box center [527, 302] width 138 height 30
type input "-"
type input "bah"
click at [476, 444] on input "reels" at bounding box center [527, 448] width 138 height 30
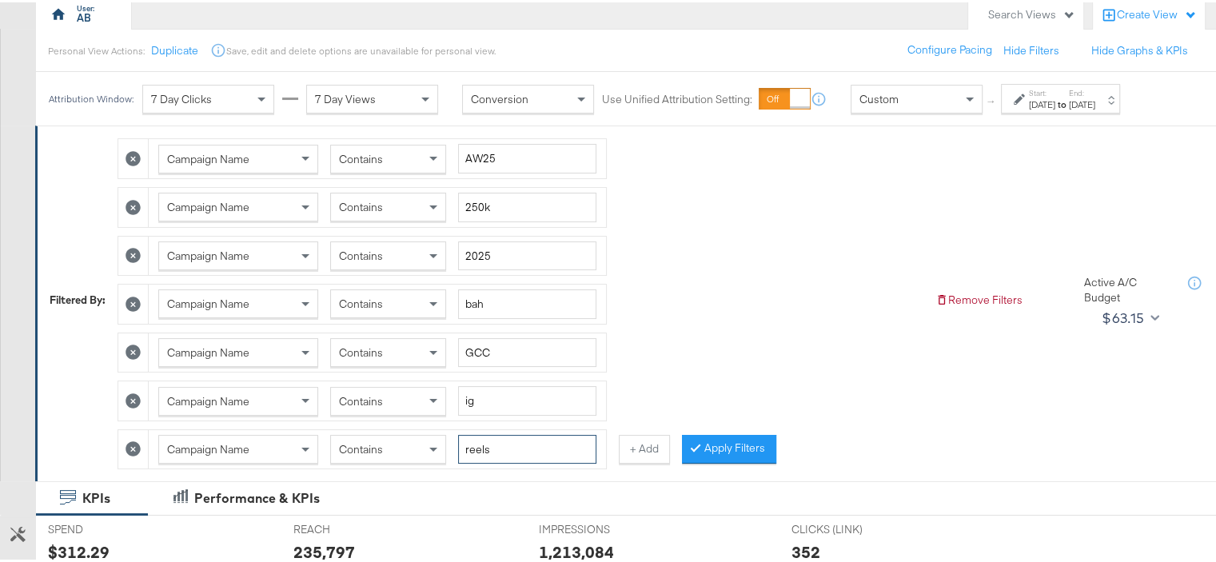
click at [476, 444] on input "reels" at bounding box center [527, 448] width 138 height 30
type input "static"
click at [472, 403] on input "ig" at bounding box center [527, 399] width 138 height 30
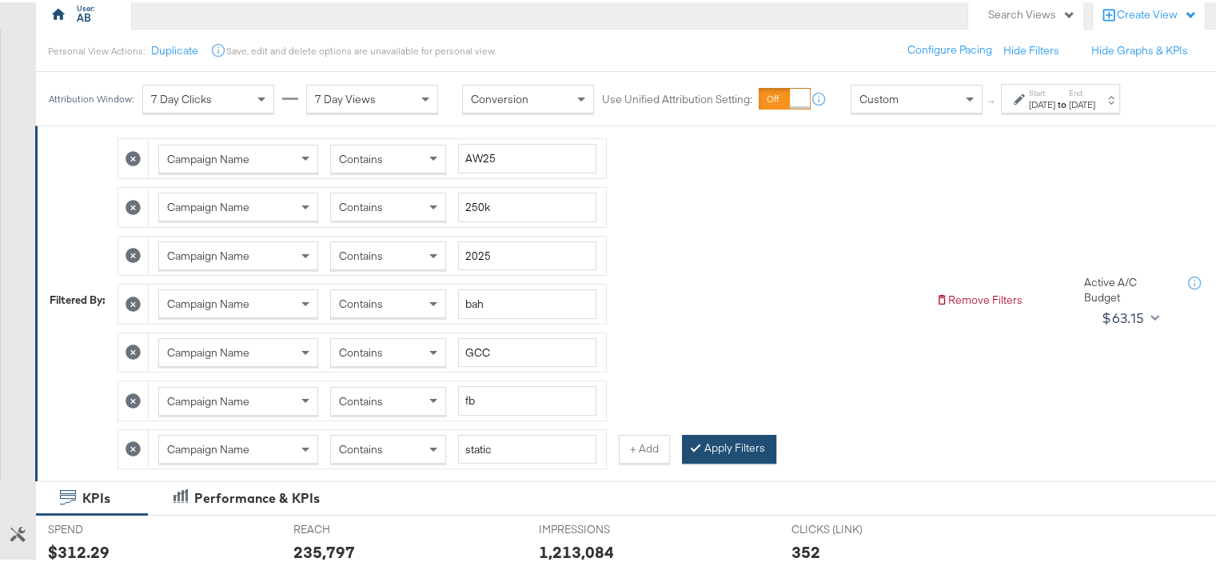
click at [749, 433] on button "Apply Filters" at bounding box center [729, 447] width 94 height 29
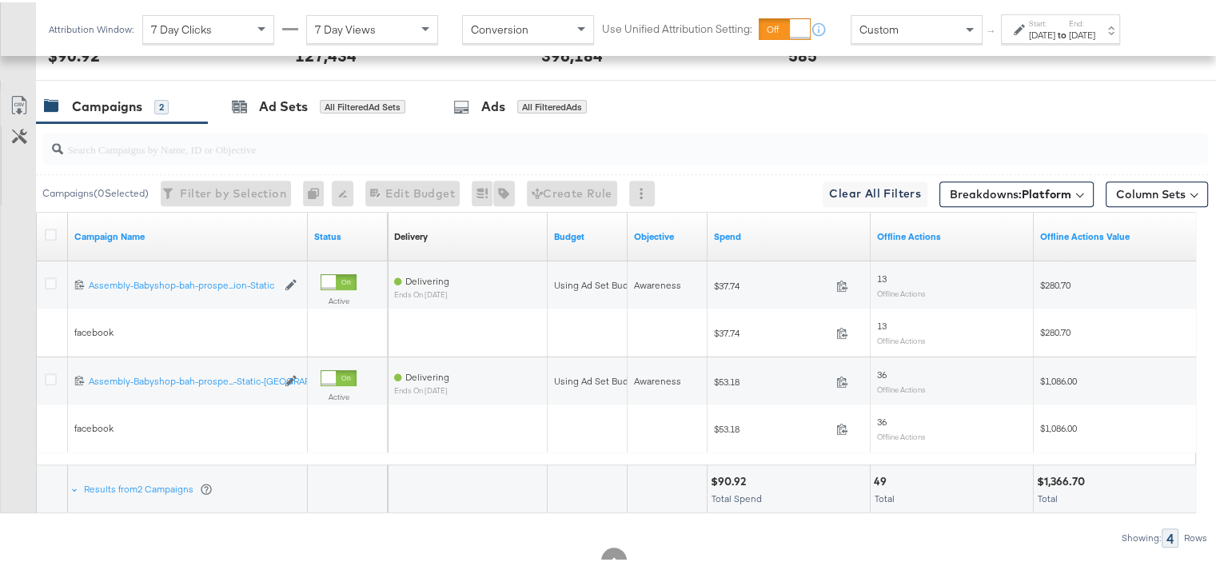
scroll to position [696, 0]
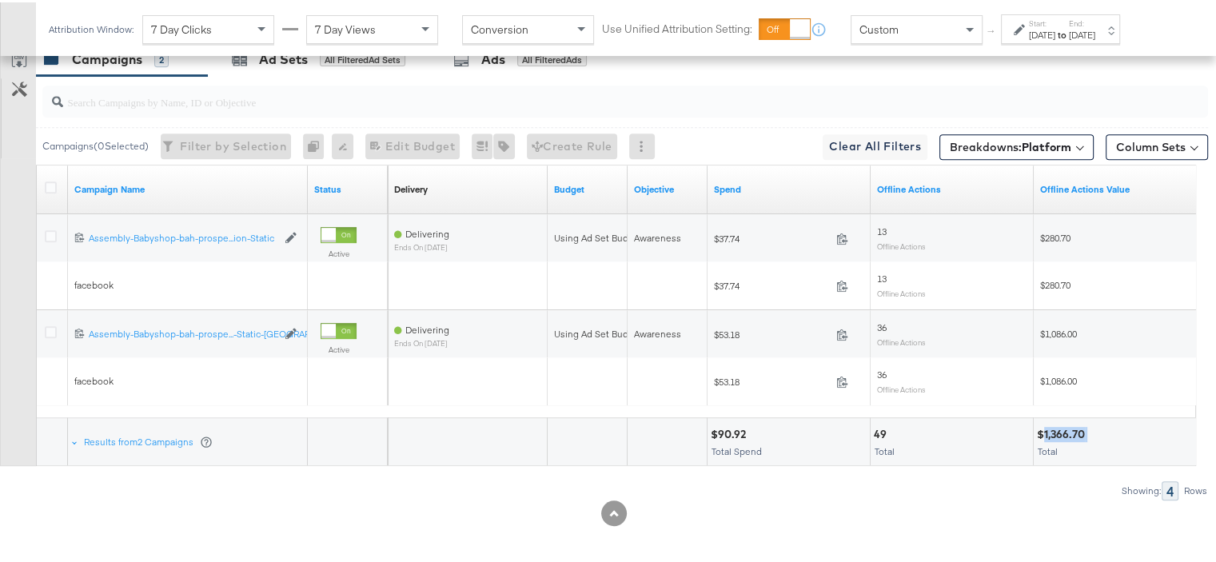
drag, startPoint x: 1086, startPoint y: 425, endPoint x: 1045, endPoint y: 426, distance: 41.6
click at [1045, 426] on div "$1,366.70" at bounding box center [1063, 432] width 53 height 15
copy div "1,366.70"
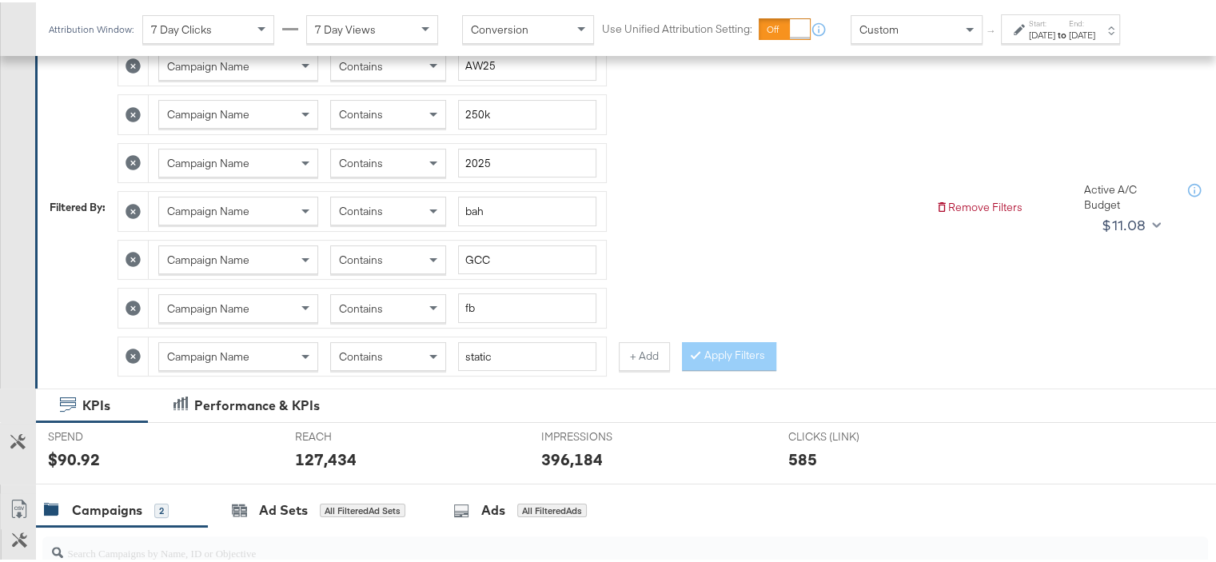
scroll to position [136, 0]
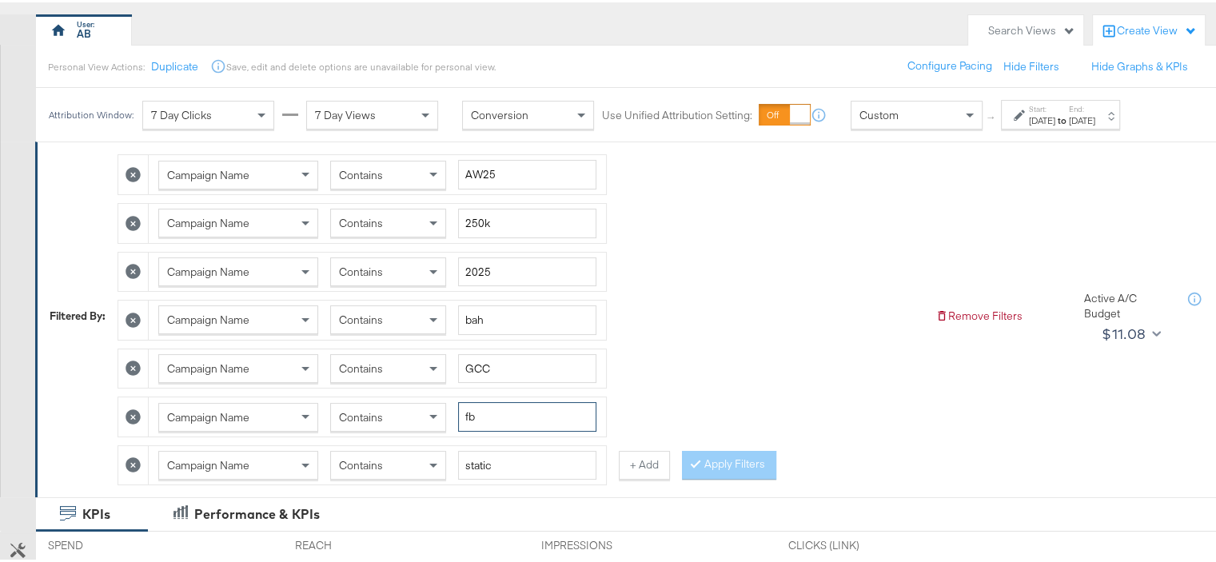
click at [469, 413] on input "fb" at bounding box center [527, 415] width 138 height 30
click at [708, 452] on button "Apply Filters" at bounding box center [729, 462] width 94 height 29
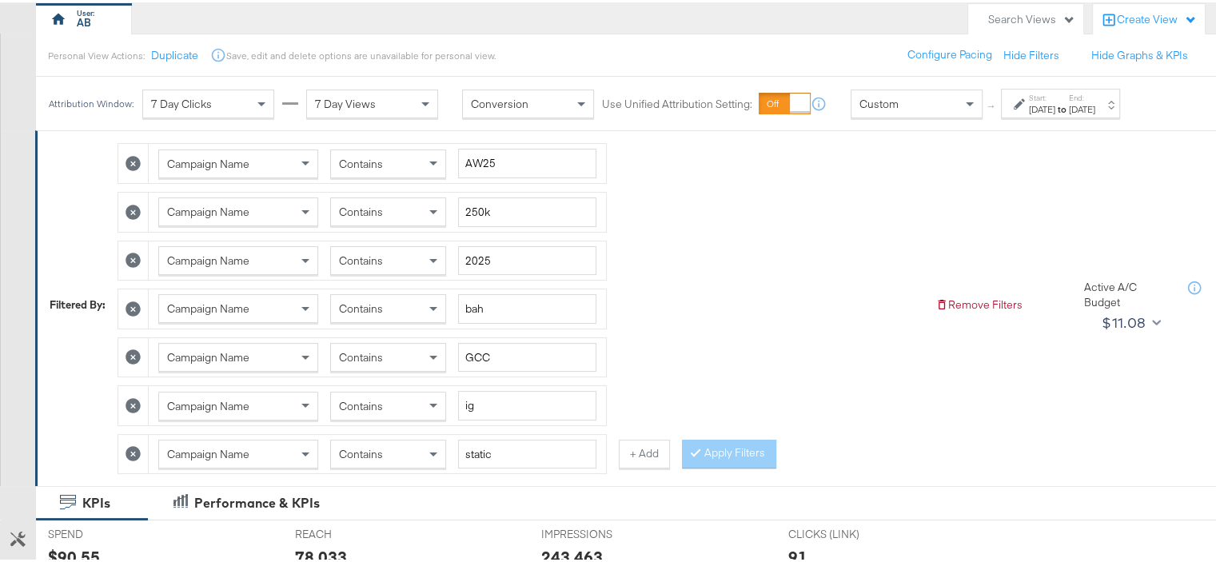
scroll to position [216, 0]
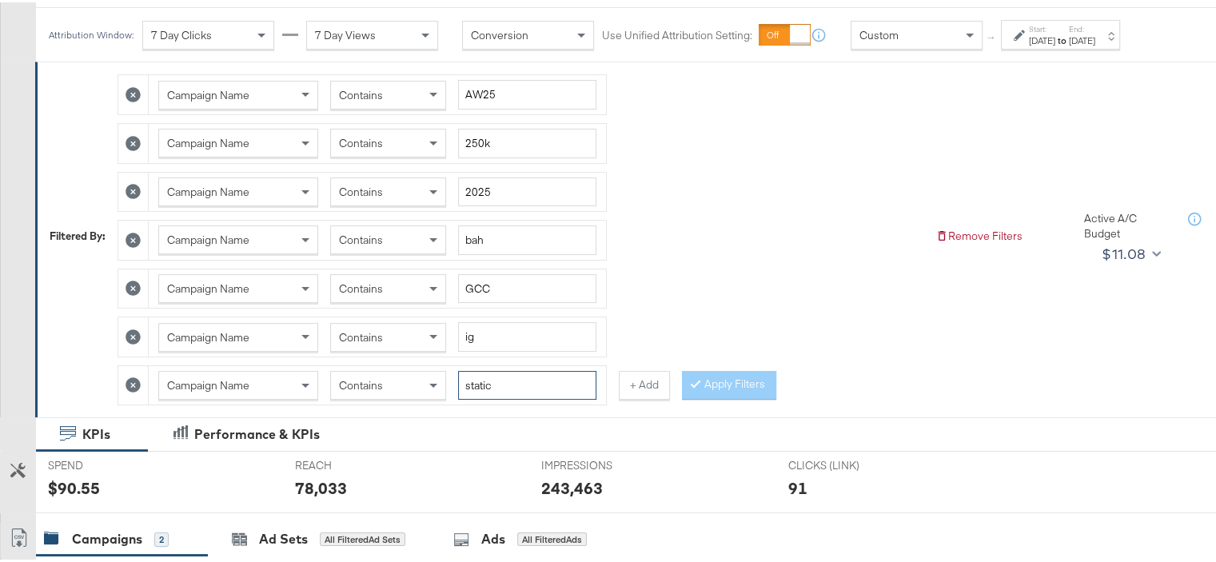
click at [485, 378] on input "static" at bounding box center [527, 384] width 138 height 30
click at [468, 322] on input "ig" at bounding box center [527, 335] width 138 height 30
type input "fb"
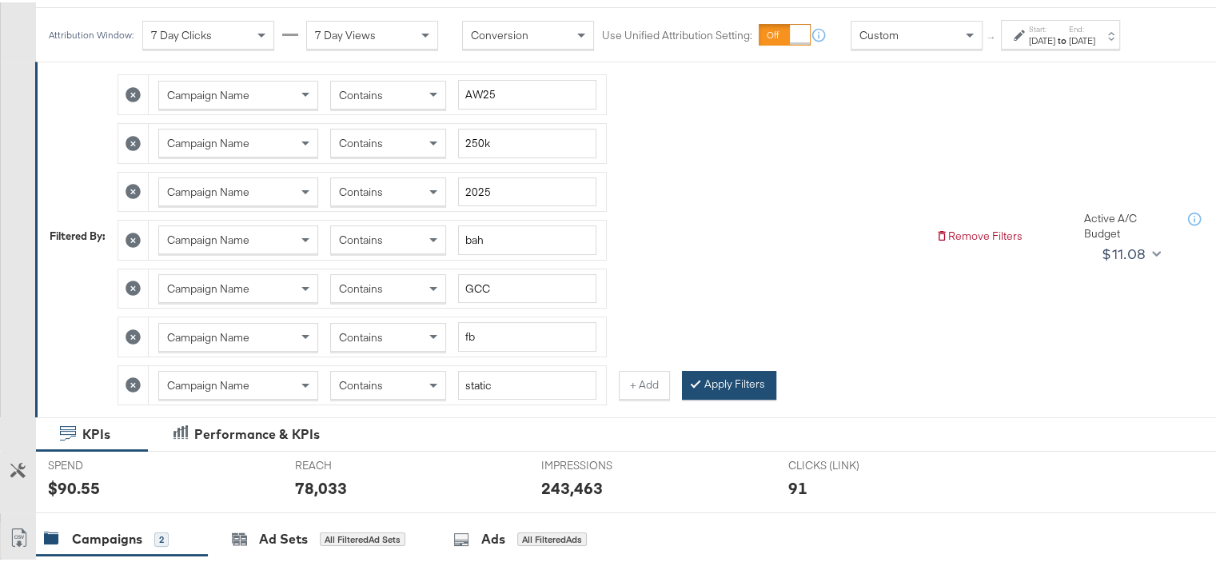
click at [736, 370] on button "Apply Filters" at bounding box center [729, 383] width 94 height 29
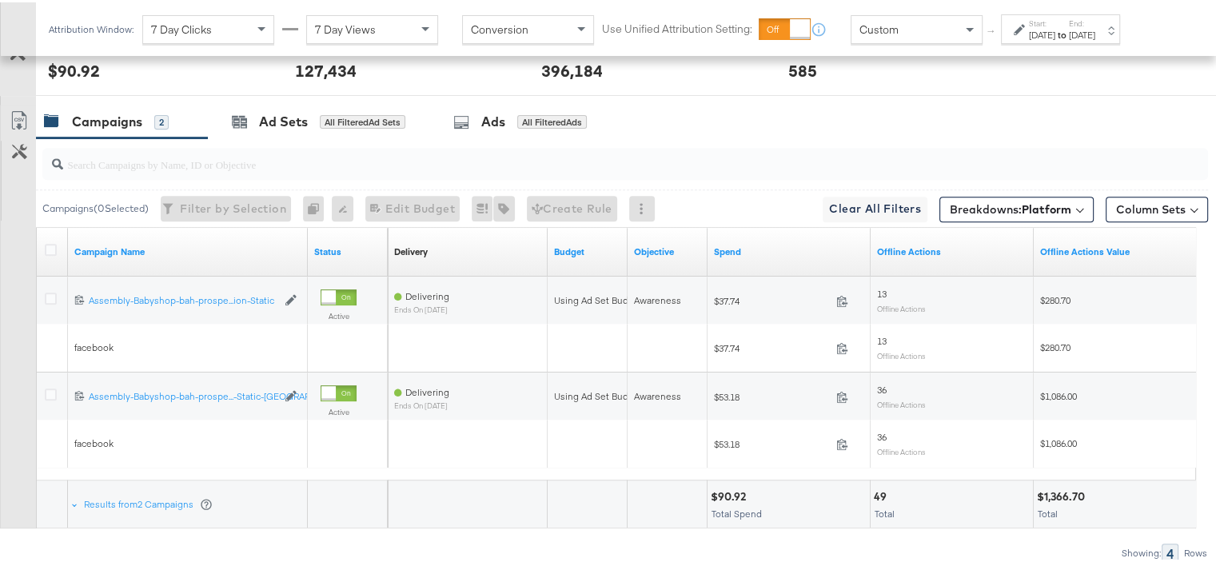
scroll to position [696, 0]
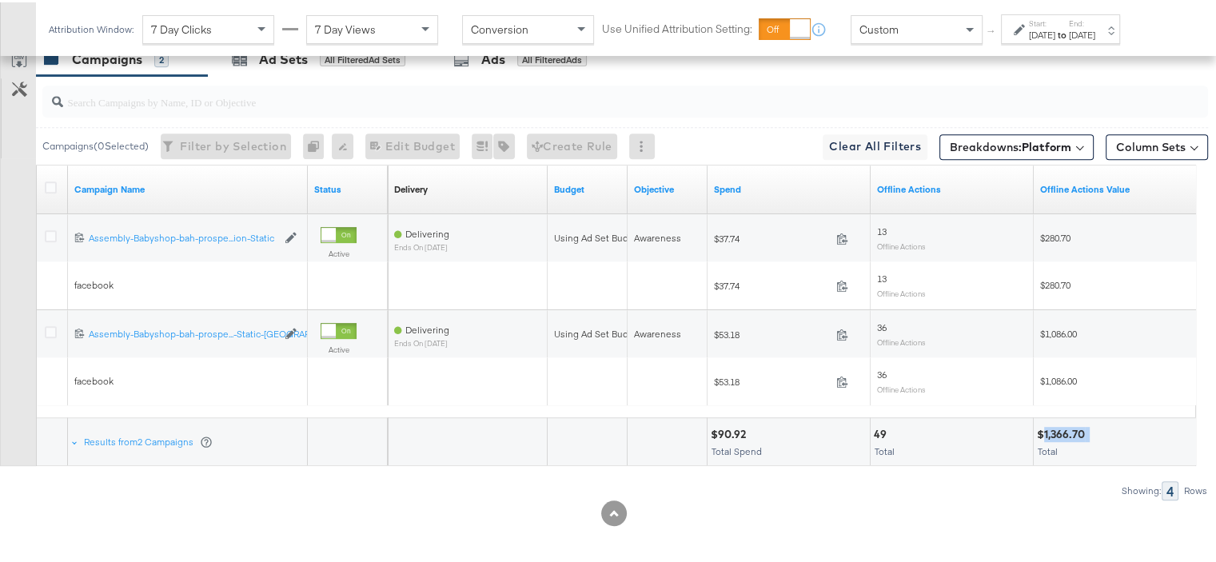
drag, startPoint x: 1090, startPoint y: 426, endPoint x: 1046, endPoint y: 428, distance: 44.8
click at [1046, 428] on div "$1,366.70" at bounding box center [1115, 432] width 156 height 15
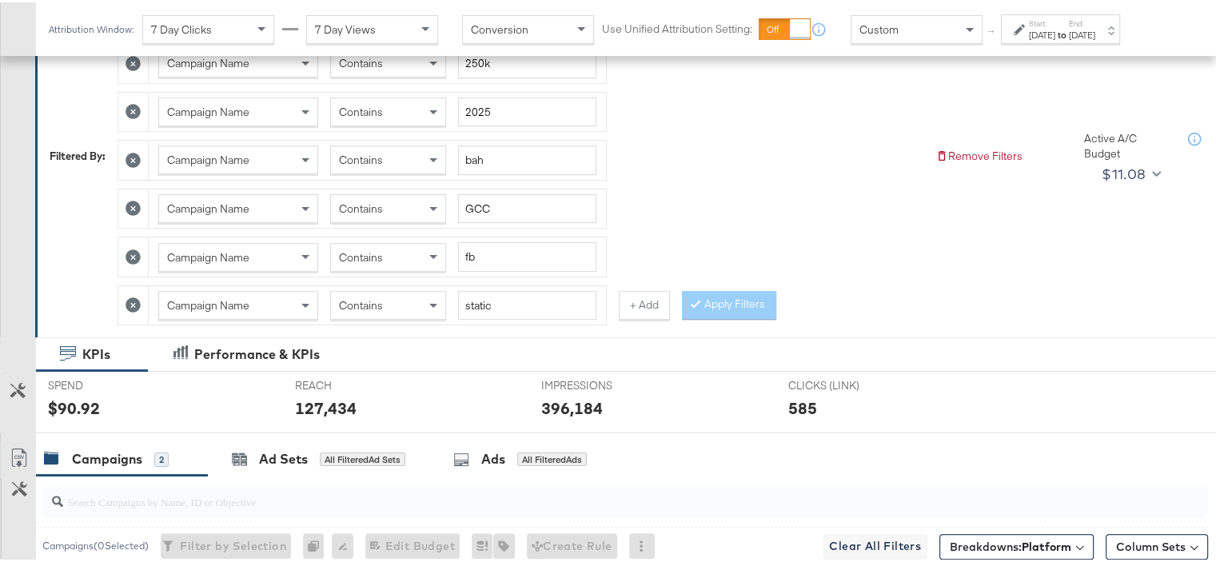
scroll to position [136, 0]
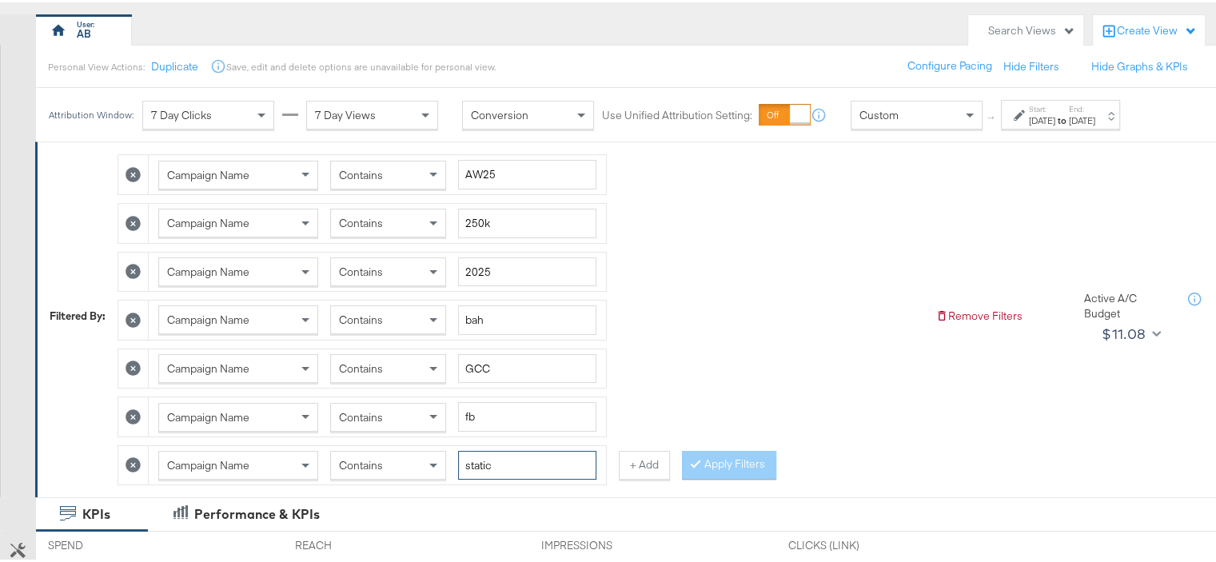
click at [476, 461] on input "static" at bounding box center [527, 463] width 138 height 30
type input "reels"
click at [128, 410] on icon at bounding box center [133, 414] width 15 height 15
type input "reels"
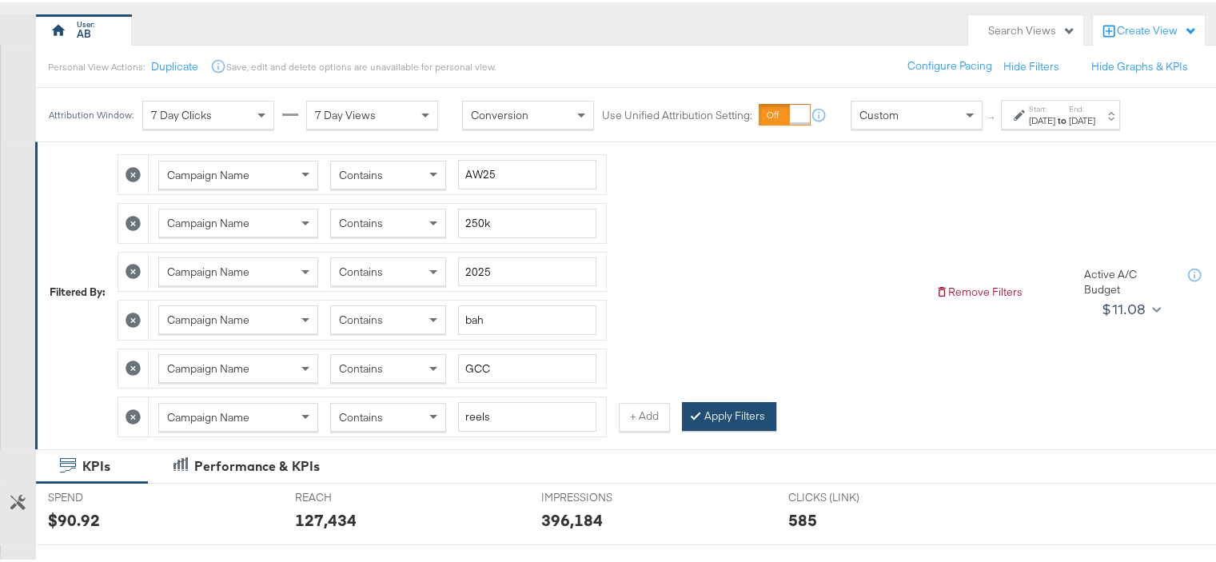
click at [729, 419] on button "Apply Filters" at bounding box center [729, 414] width 94 height 29
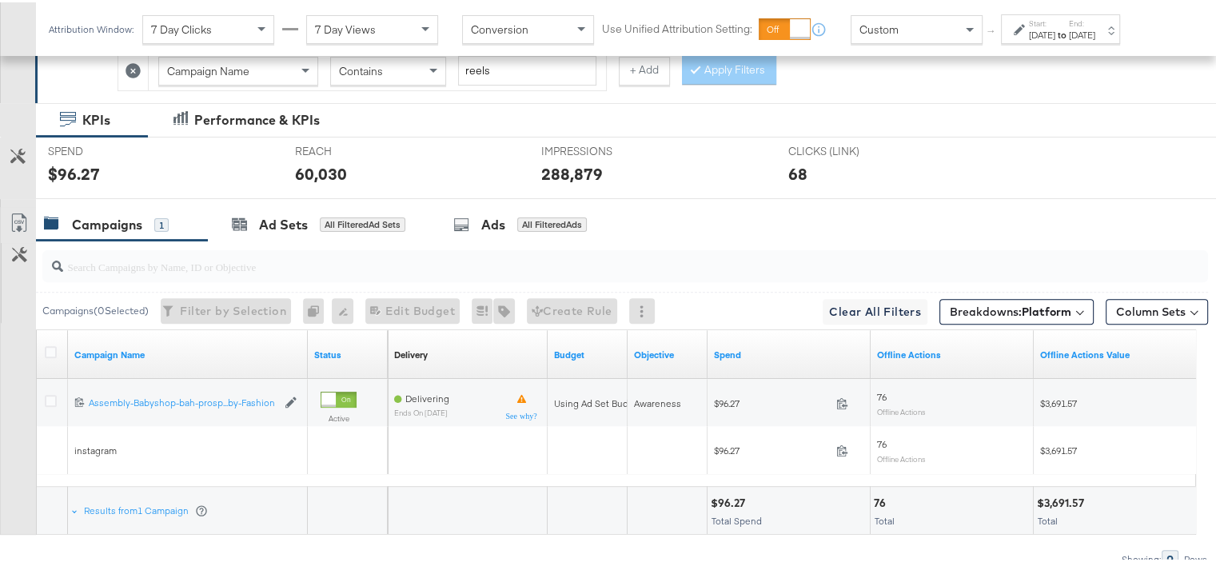
scroll to position [552, 0]
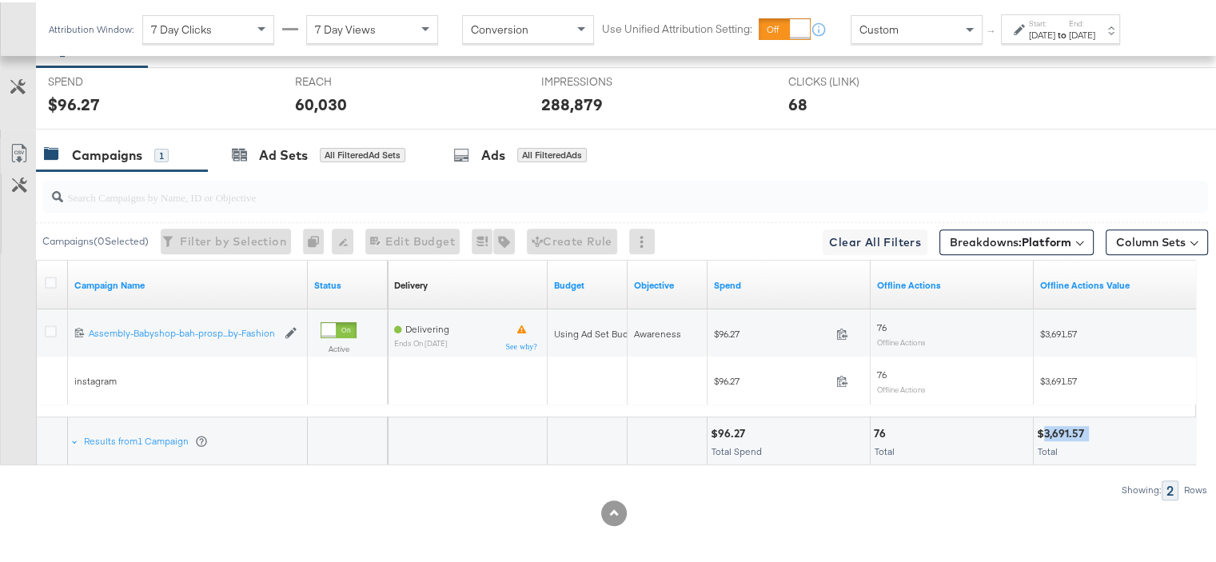
drag, startPoint x: 1089, startPoint y: 421, endPoint x: 1044, endPoint y: 418, distance: 44.9
click at [1044, 424] on div "$3,691.57" at bounding box center [1115, 431] width 156 height 15
